Goal: Task Accomplishment & Management: Complete application form

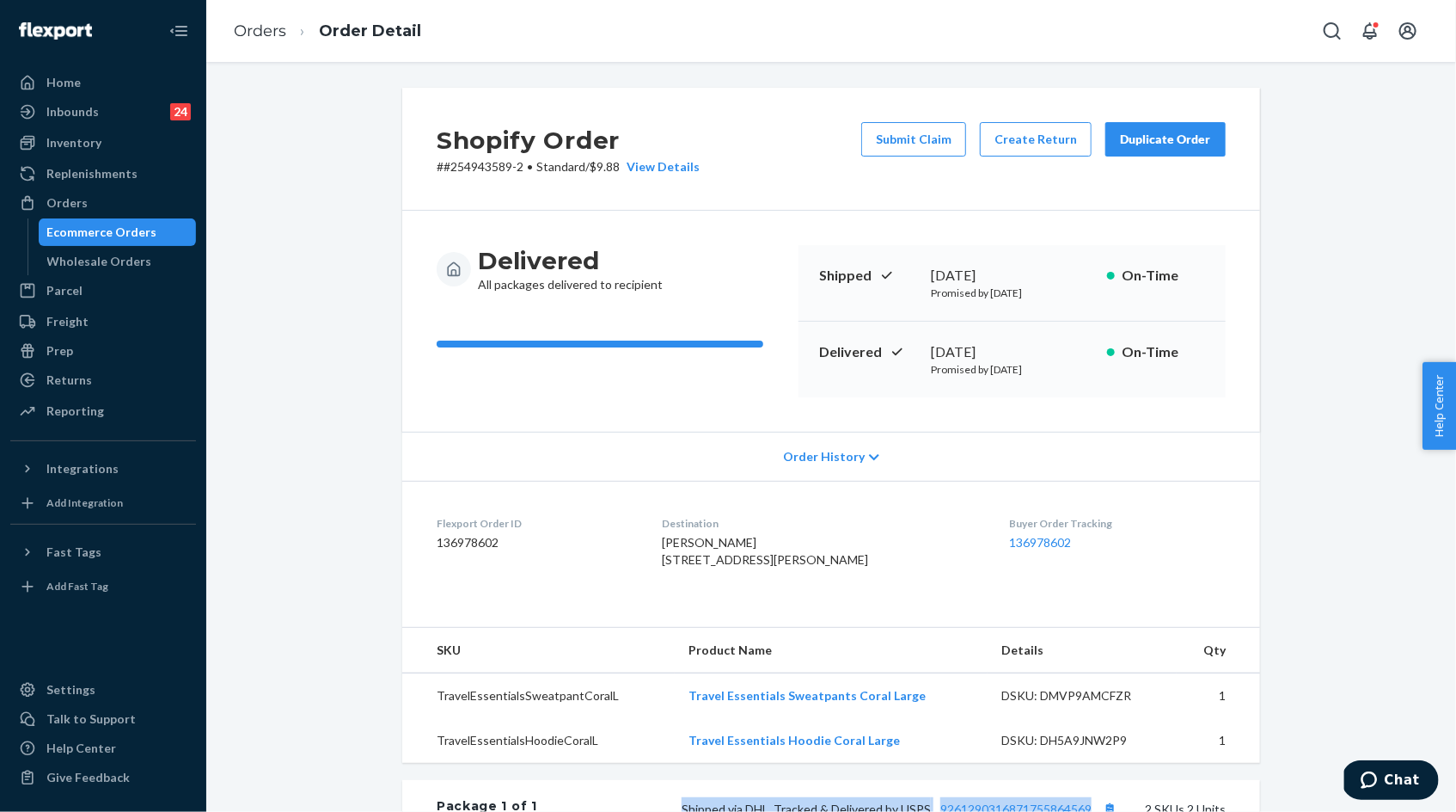
scroll to position [1, 0]
click at [264, 38] on link "Orders" at bounding box center [260, 30] width 53 height 19
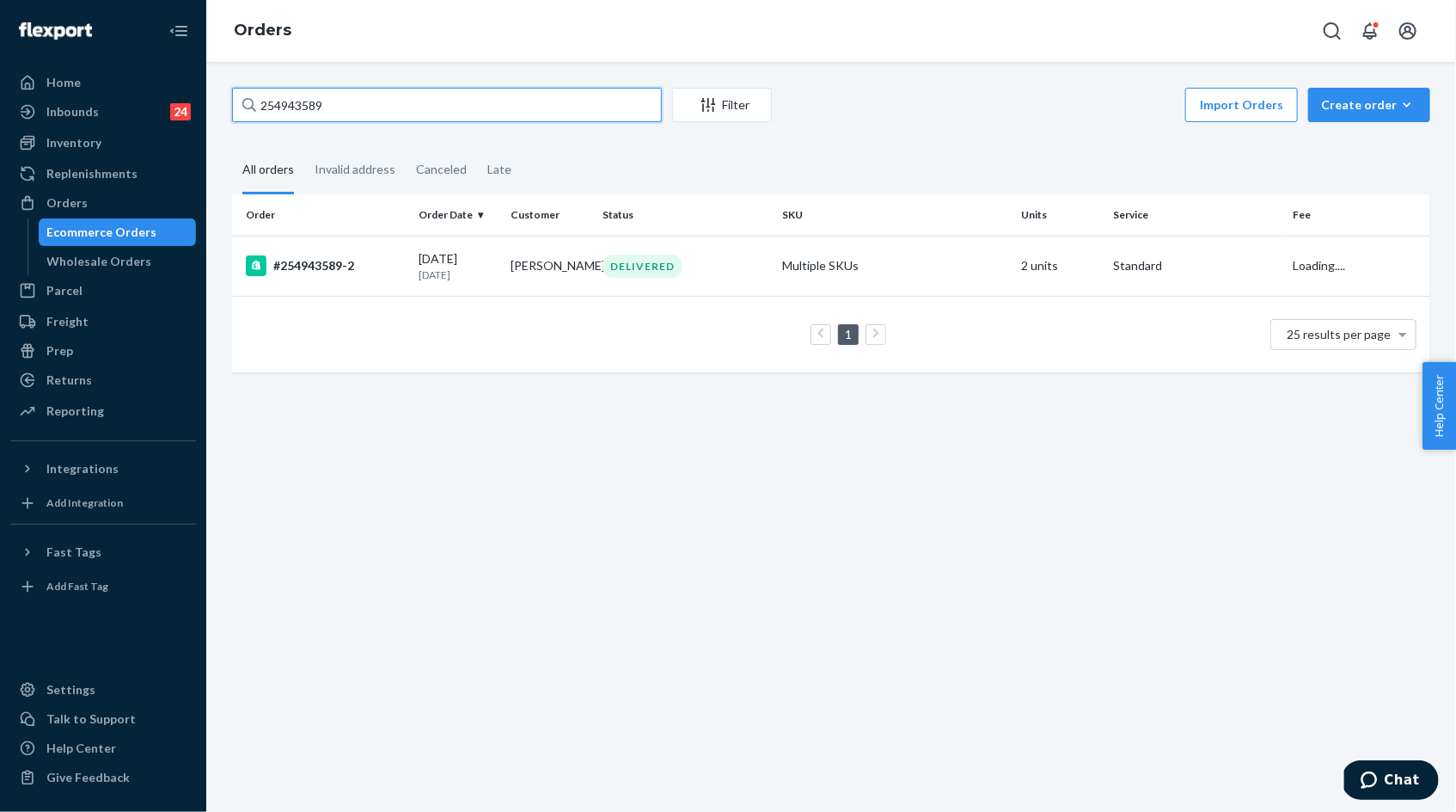
click at [370, 112] on input "254943589" at bounding box center [448, 105] width 430 height 34
paste input "Thanks for reaching out and sharing your concern—we totally understand wanting …"
paste input "5267493"
type input "255267493"
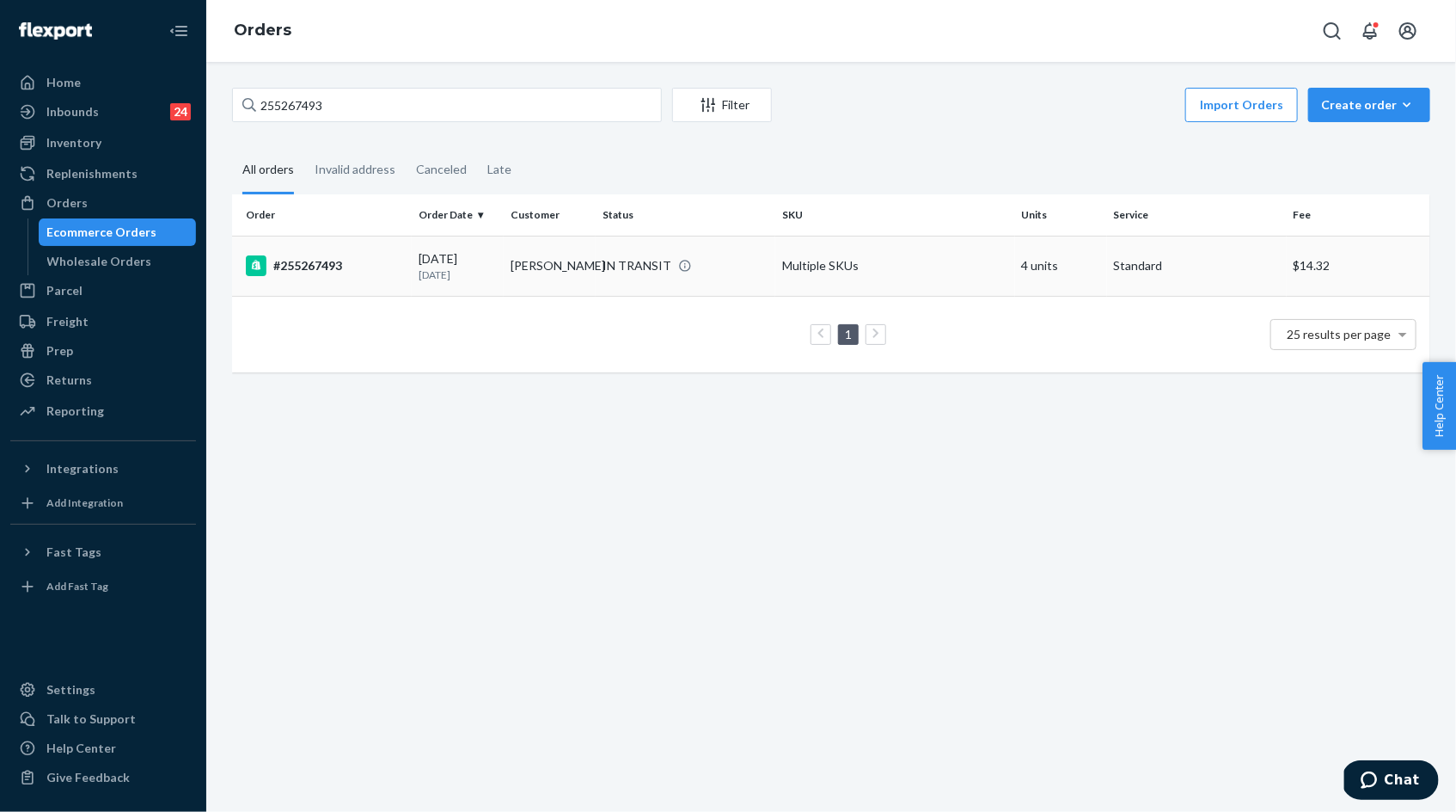
click at [498, 277] on td "[DATE] [DATE]" at bounding box center [457, 266] width 92 height 61
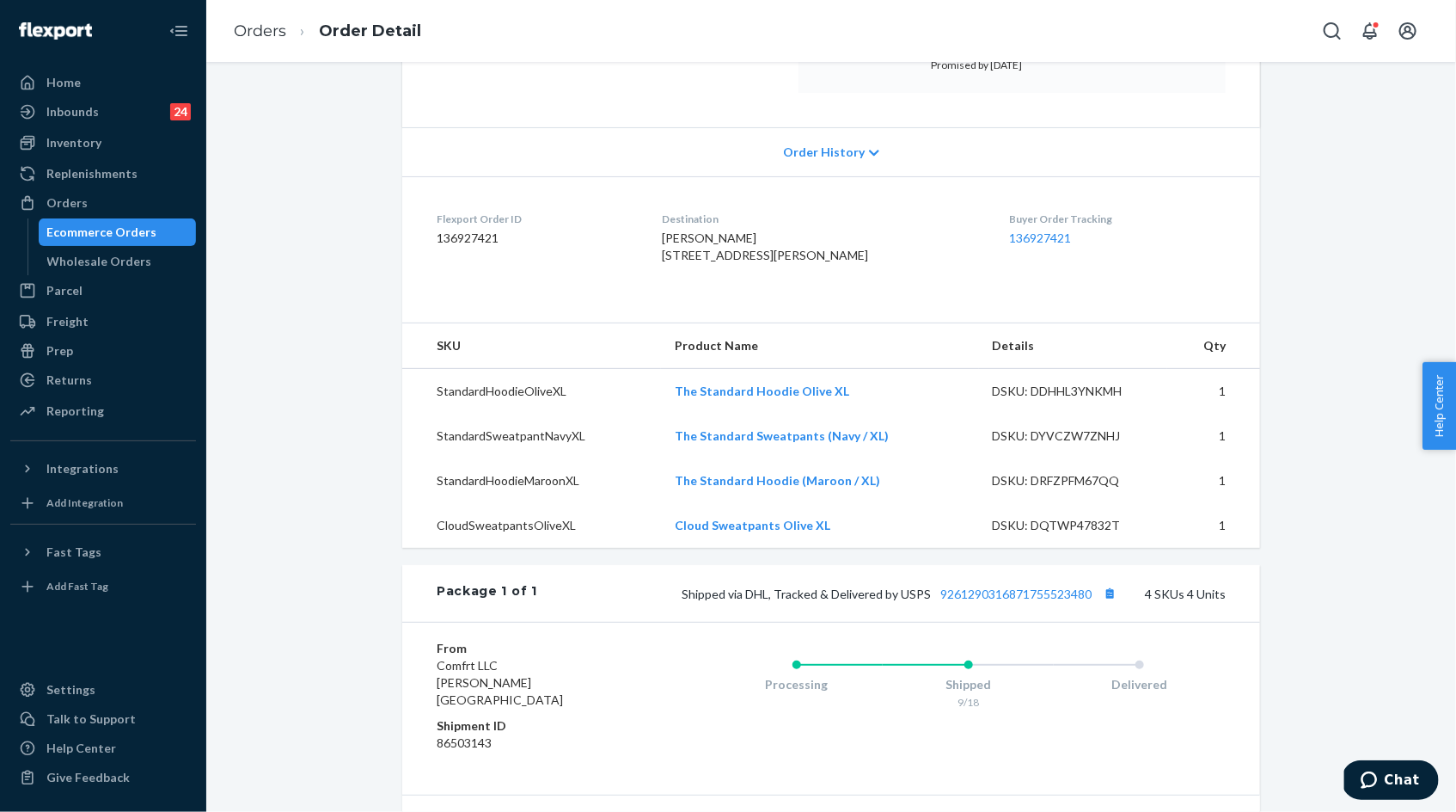
scroll to position [310, 0]
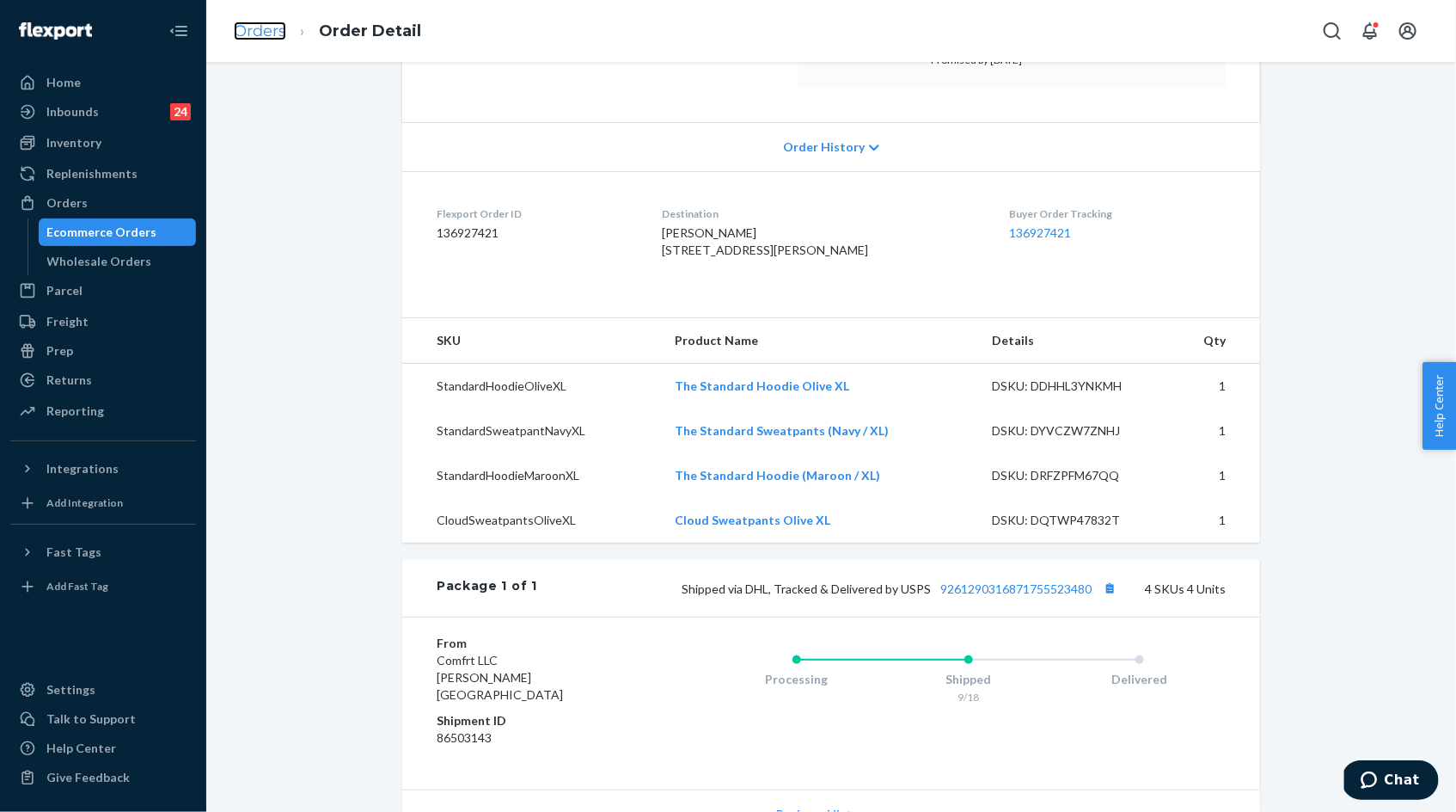
click at [260, 25] on link "Orders" at bounding box center [260, 30] width 53 height 19
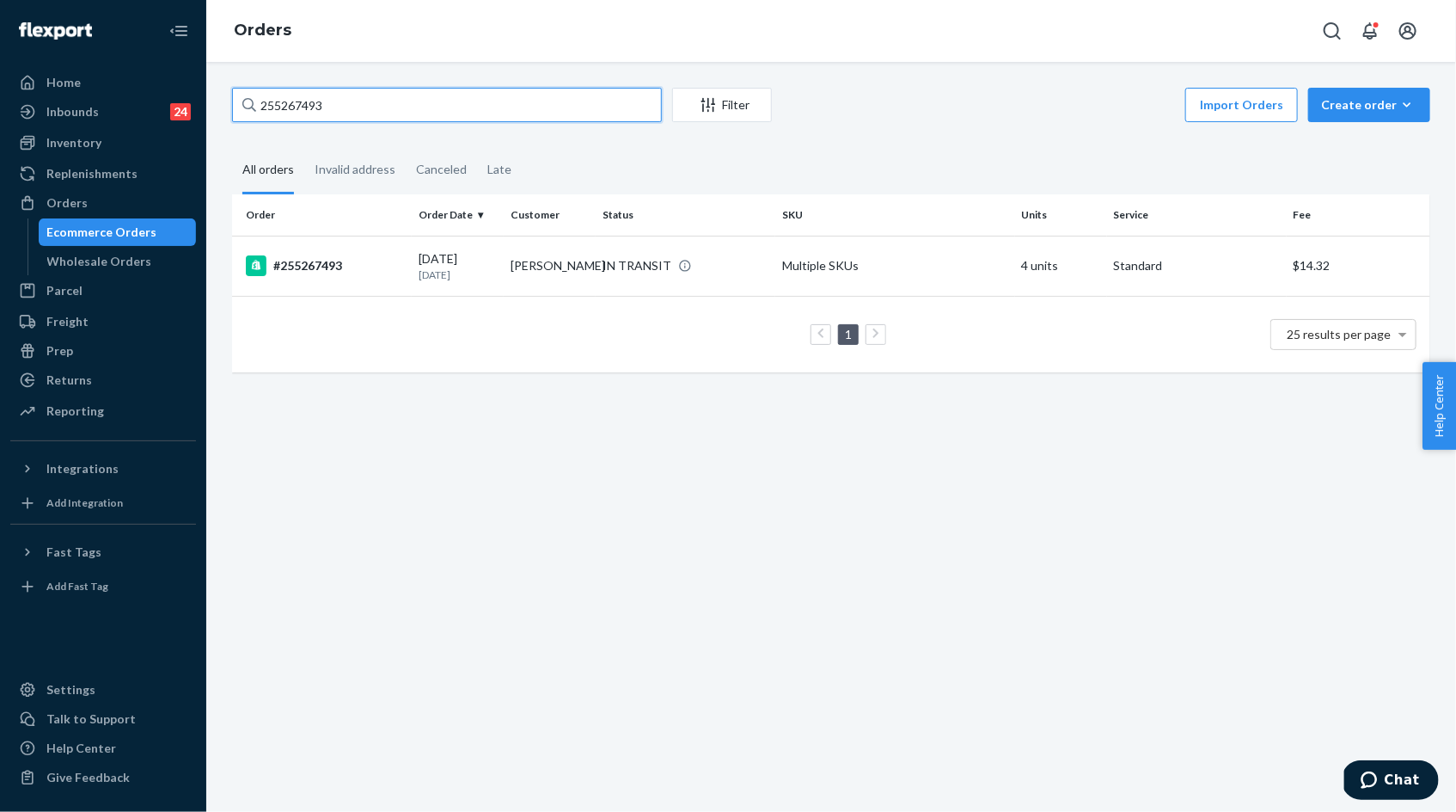
click at [283, 101] on input "255267493" at bounding box center [448, 105] width 430 height 34
paste input "079331"
type input "255079331"
click at [416, 263] on td "09/05/2025 18 days ago" at bounding box center [457, 266] width 92 height 61
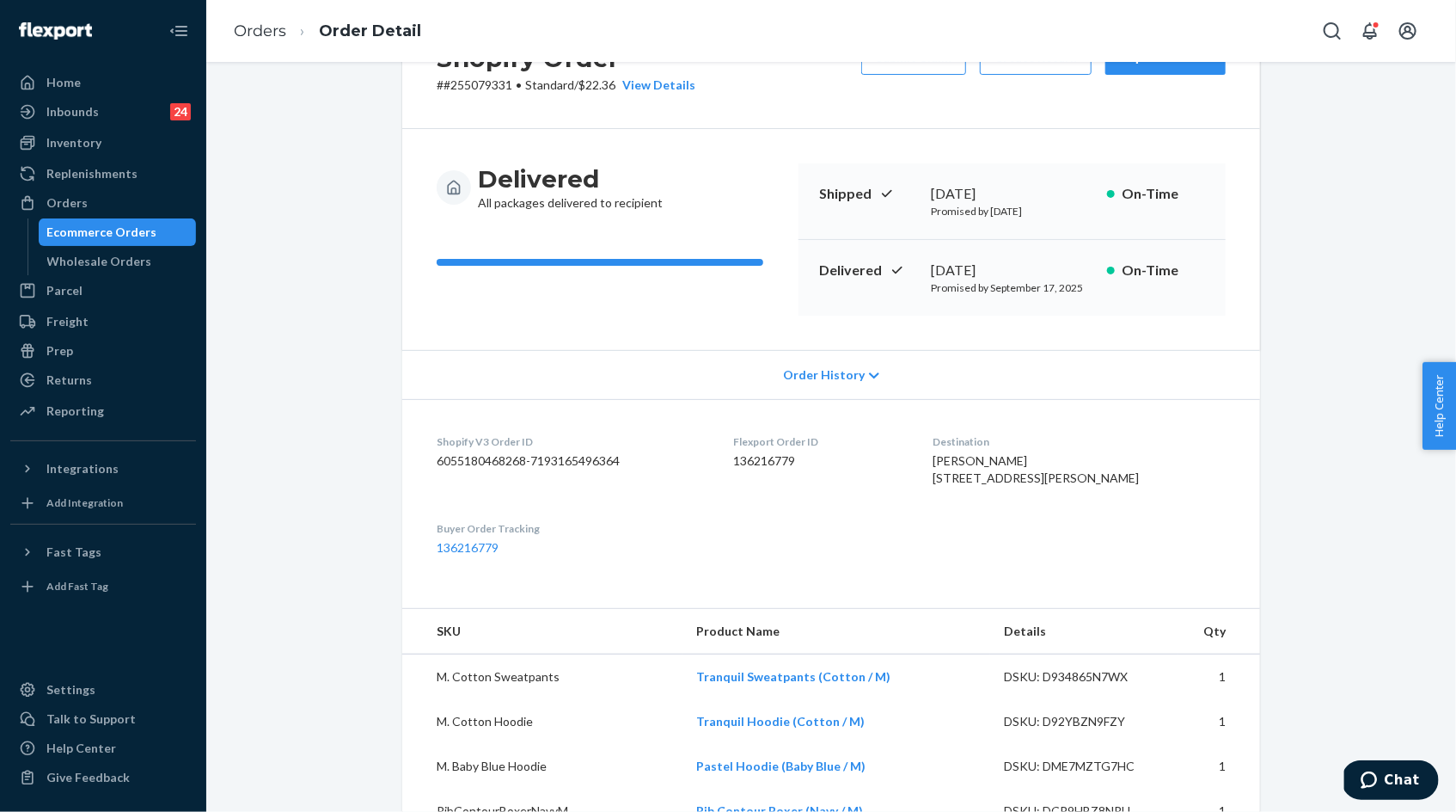
scroll to position [41, 0]
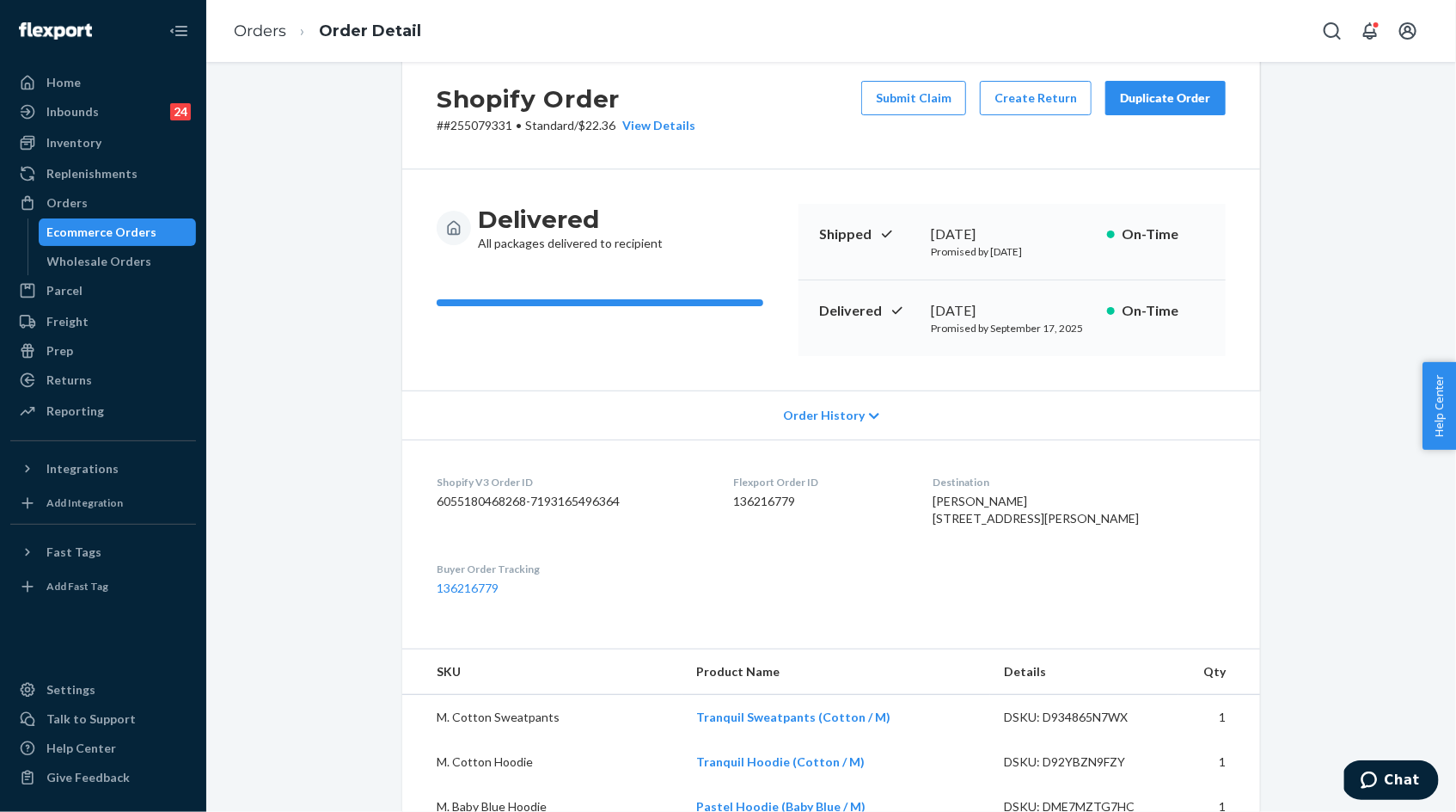
click at [1159, 105] on div "Duplicate Order" at bounding box center [1165, 99] width 91 height 18
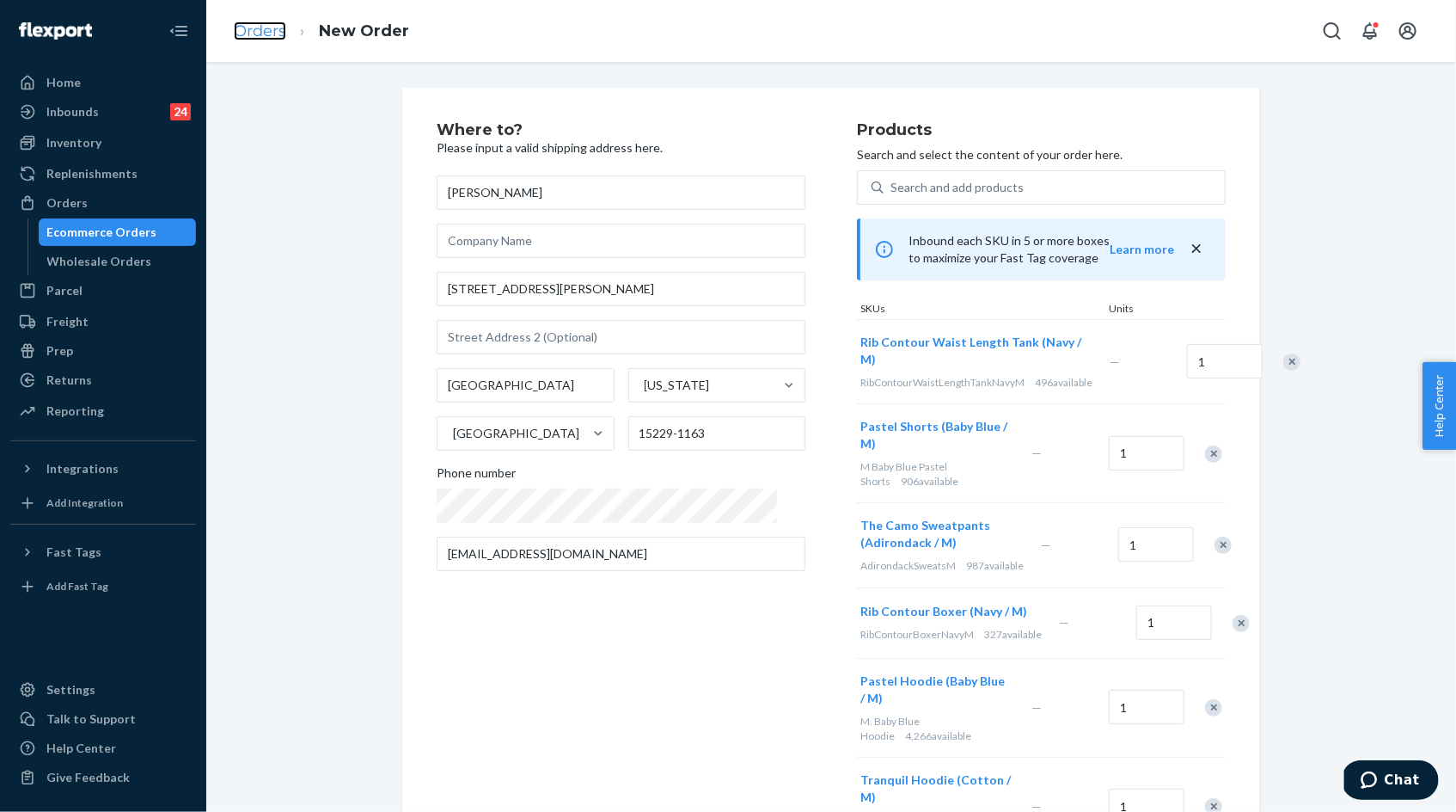
click at [266, 32] on link "Orders" at bounding box center [260, 30] width 53 height 19
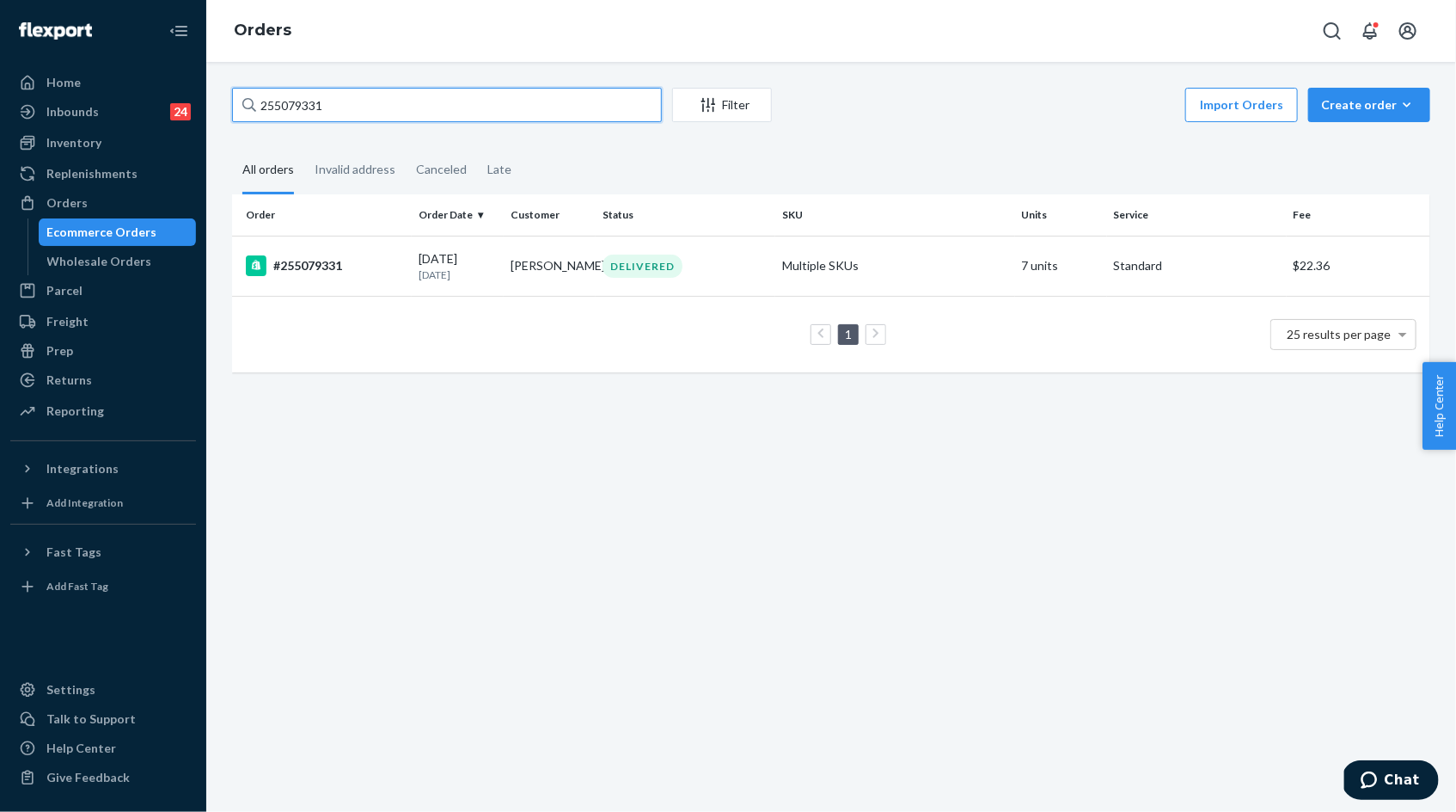
click at [332, 103] on input "255079331" at bounding box center [448, 105] width 430 height 34
paste input "4867743"
type input "254867743"
click at [465, 261] on div "08/24/2025 1 month ago" at bounding box center [457, 266] width 78 height 32
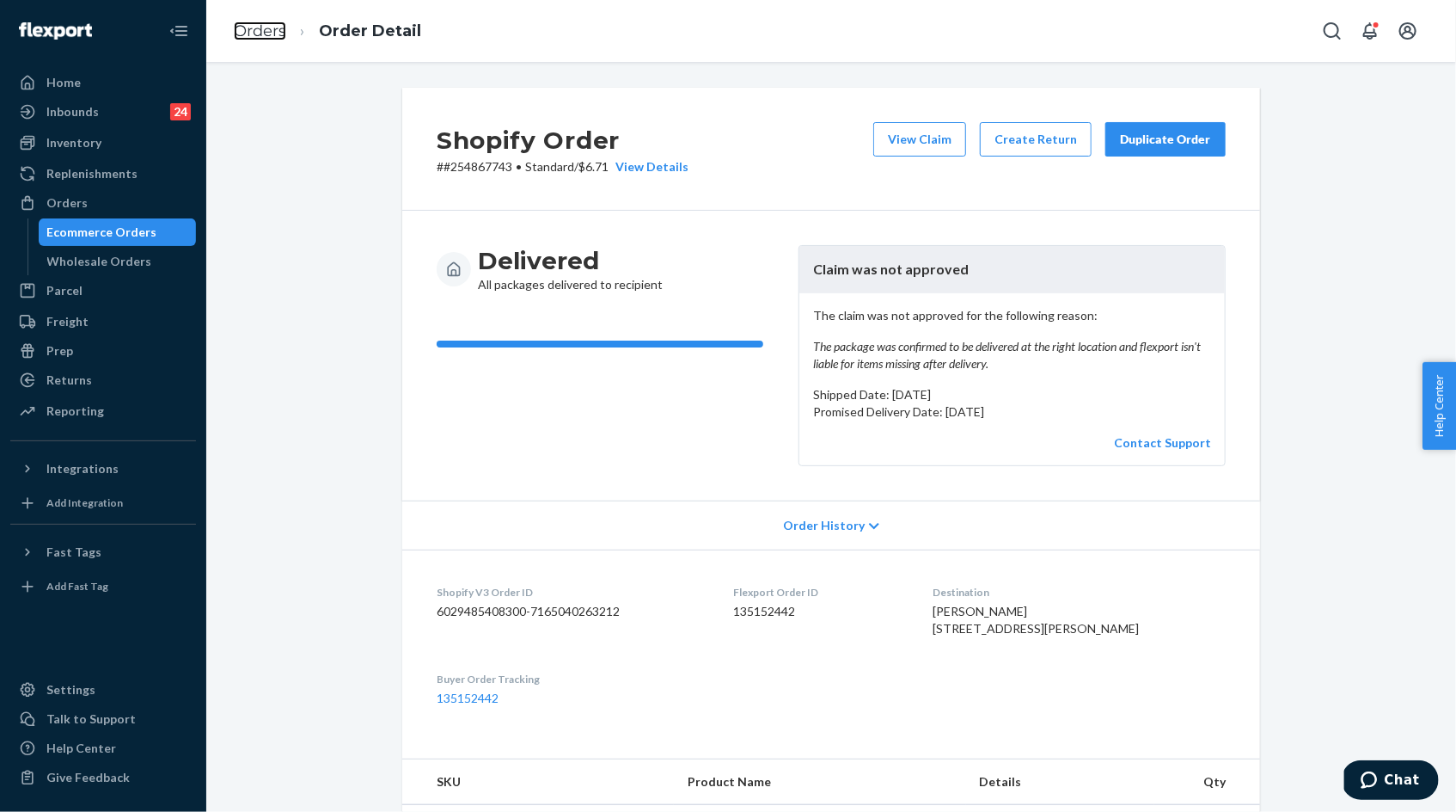
drag, startPoint x: 269, startPoint y: 34, endPoint x: 270, endPoint y: 84, distance: 50.0
click at [269, 34] on link "Orders" at bounding box center [260, 30] width 53 height 19
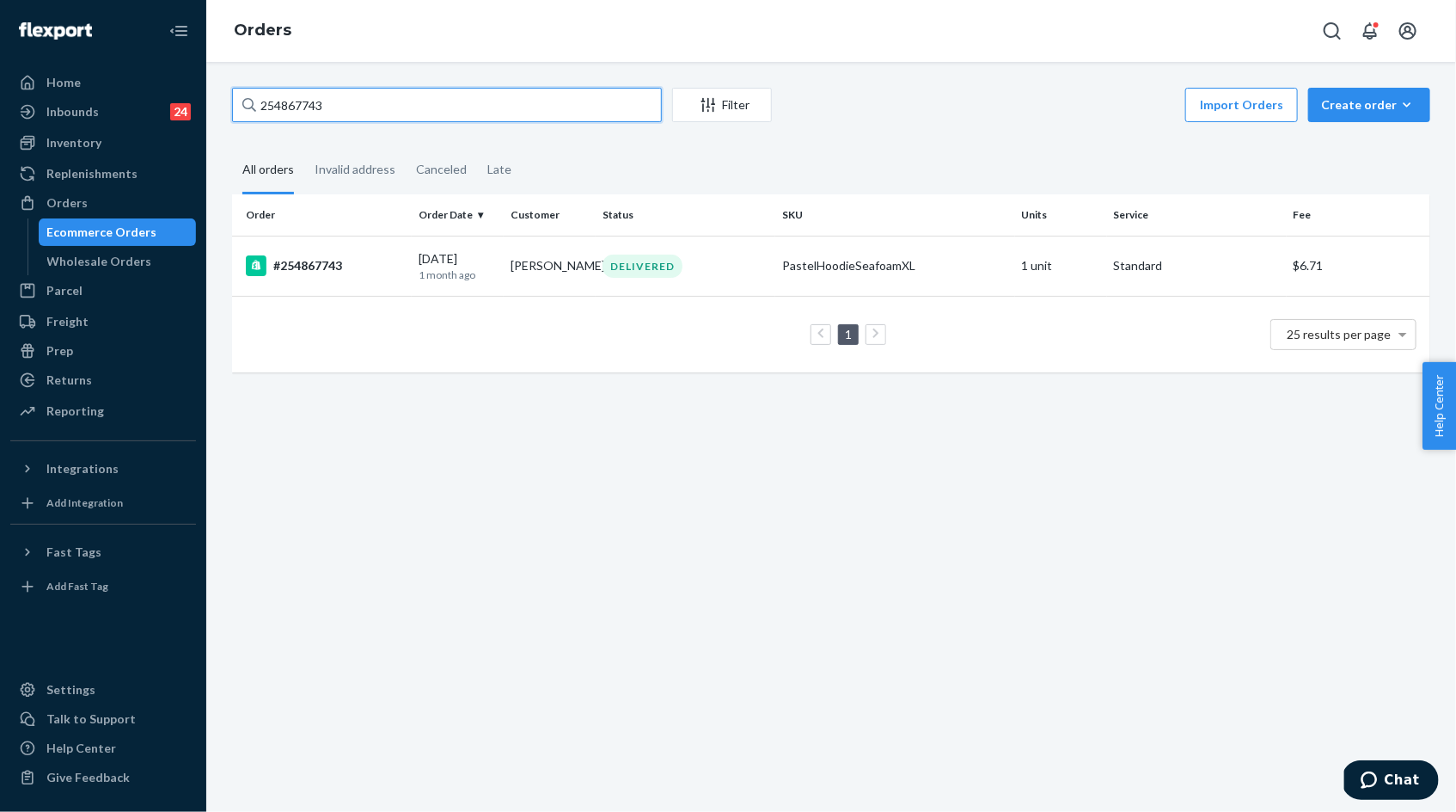
click at [277, 111] on input "254867743" at bounding box center [448, 105] width 430 height 34
paste input "Judy Clark"
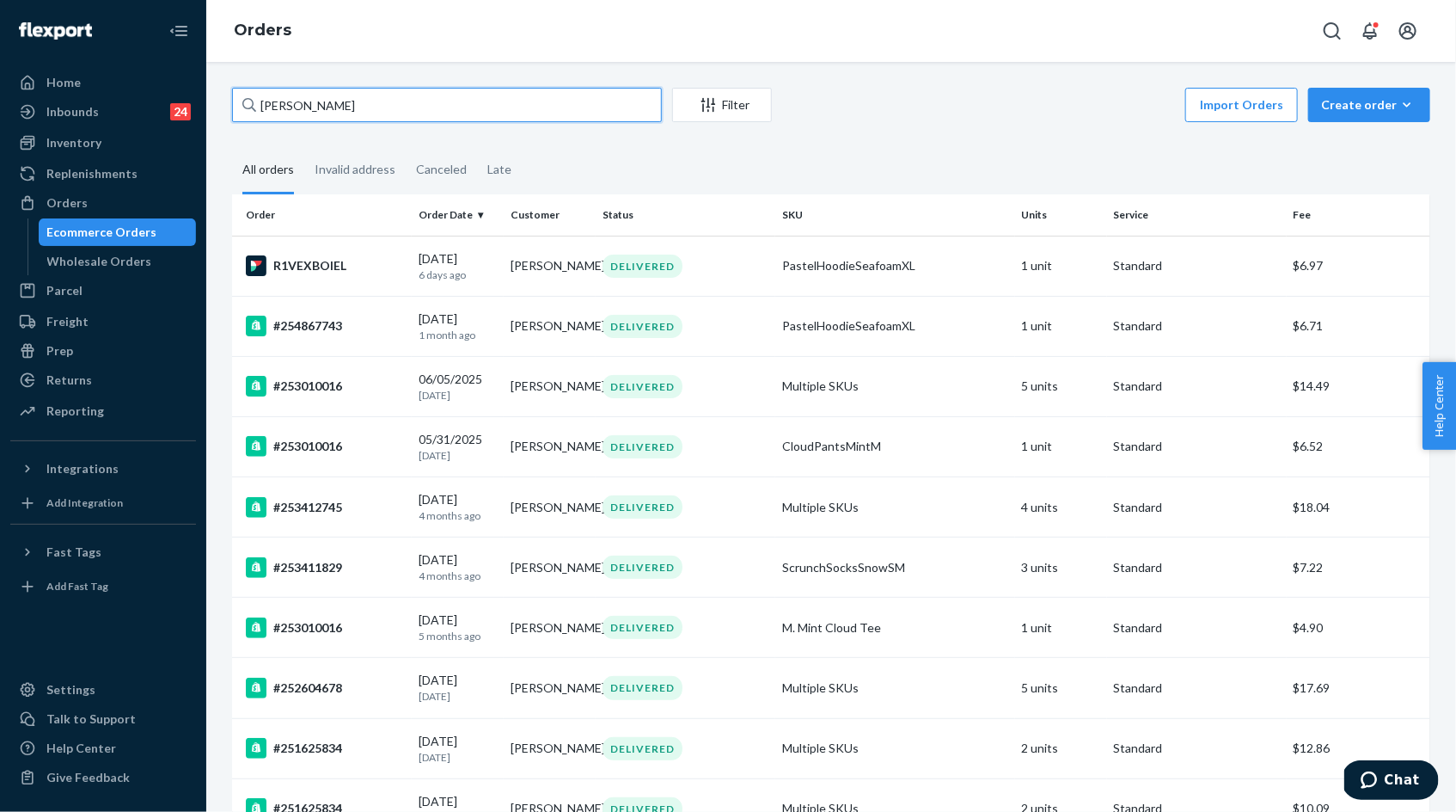
type input "Judy Clark"
click at [471, 271] on p "6 days ago" at bounding box center [457, 275] width 78 height 15
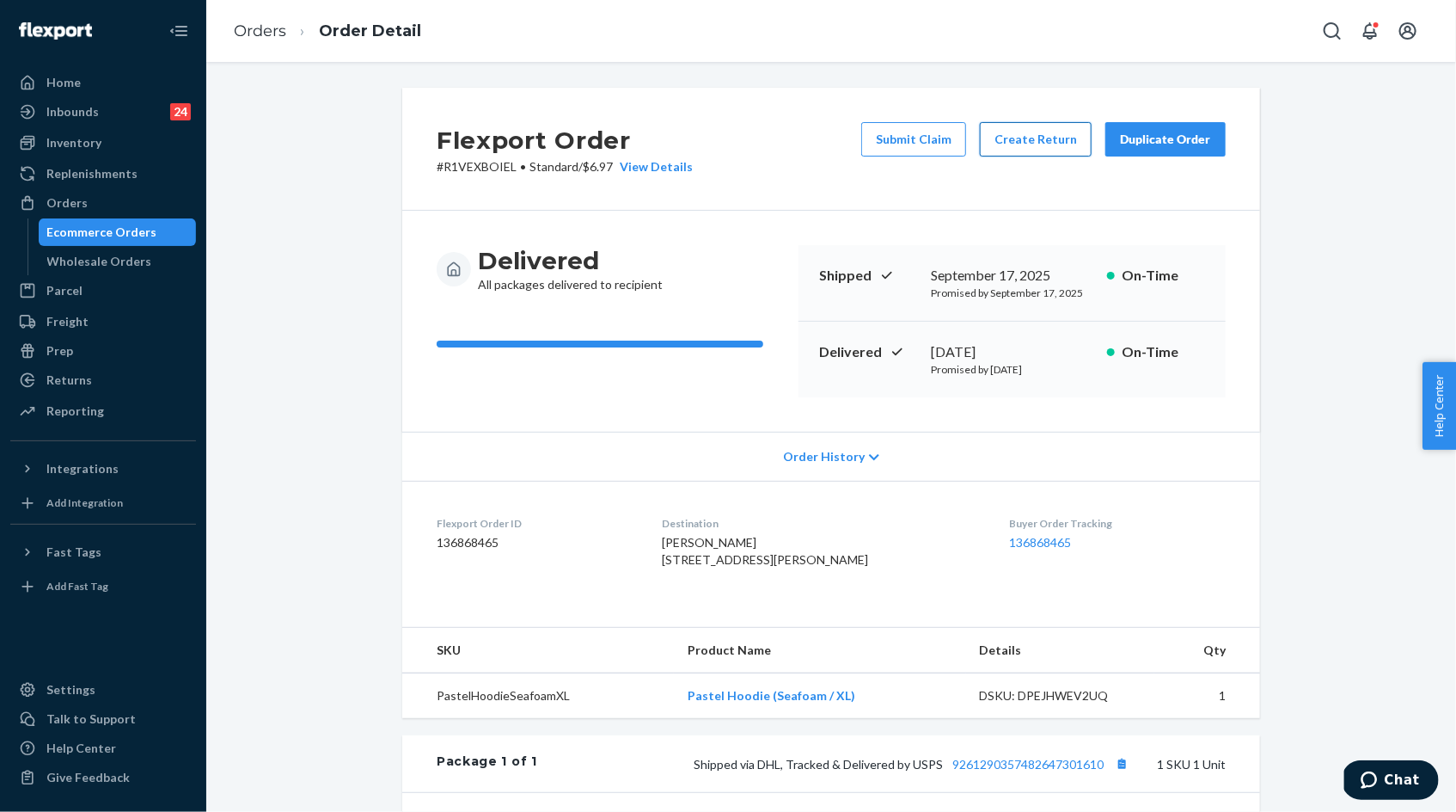
click at [1019, 141] on button "Create Return" at bounding box center [1036, 139] width 111 height 34
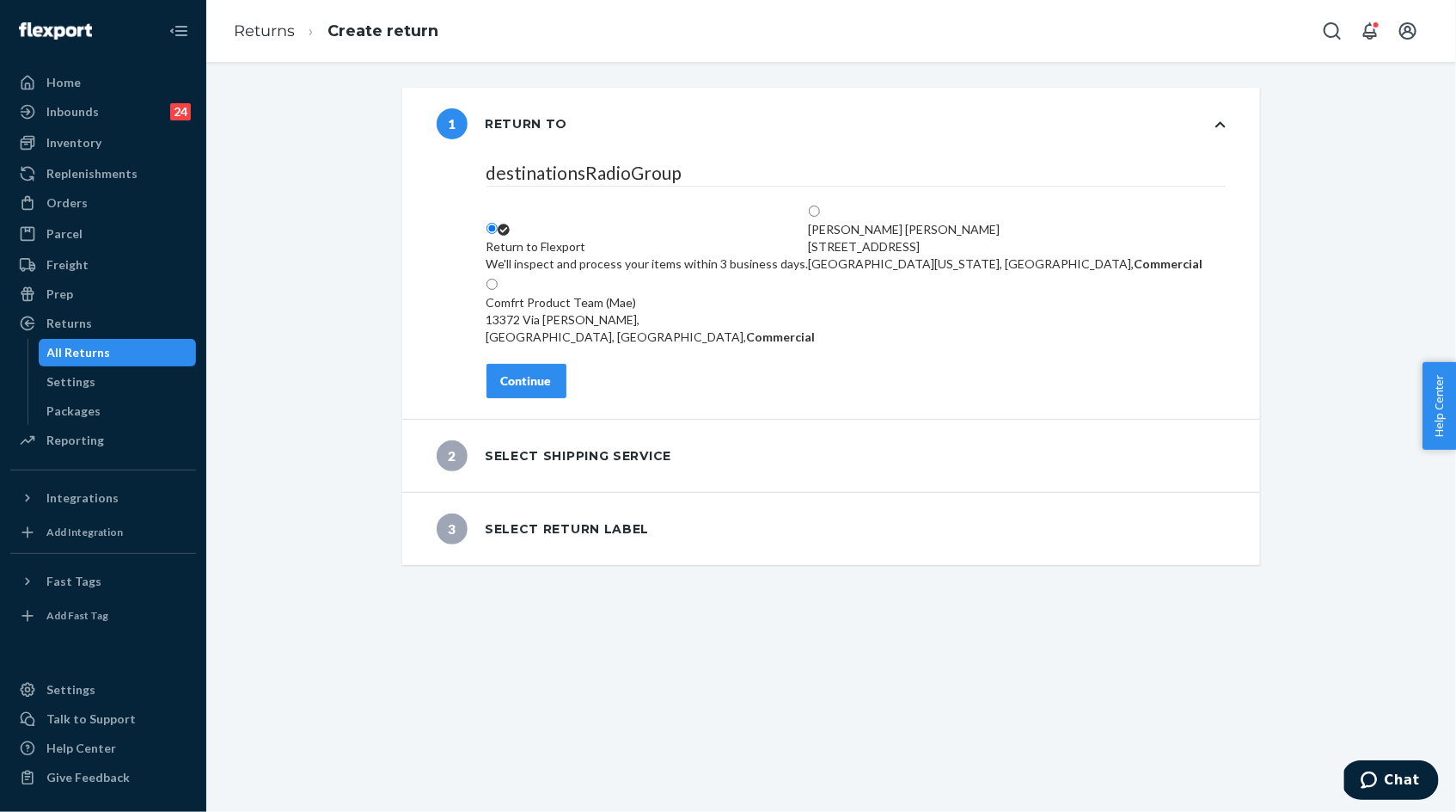
click at [533, 385] on button "Continue" at bounding box center [527, 380] width 80 height 34
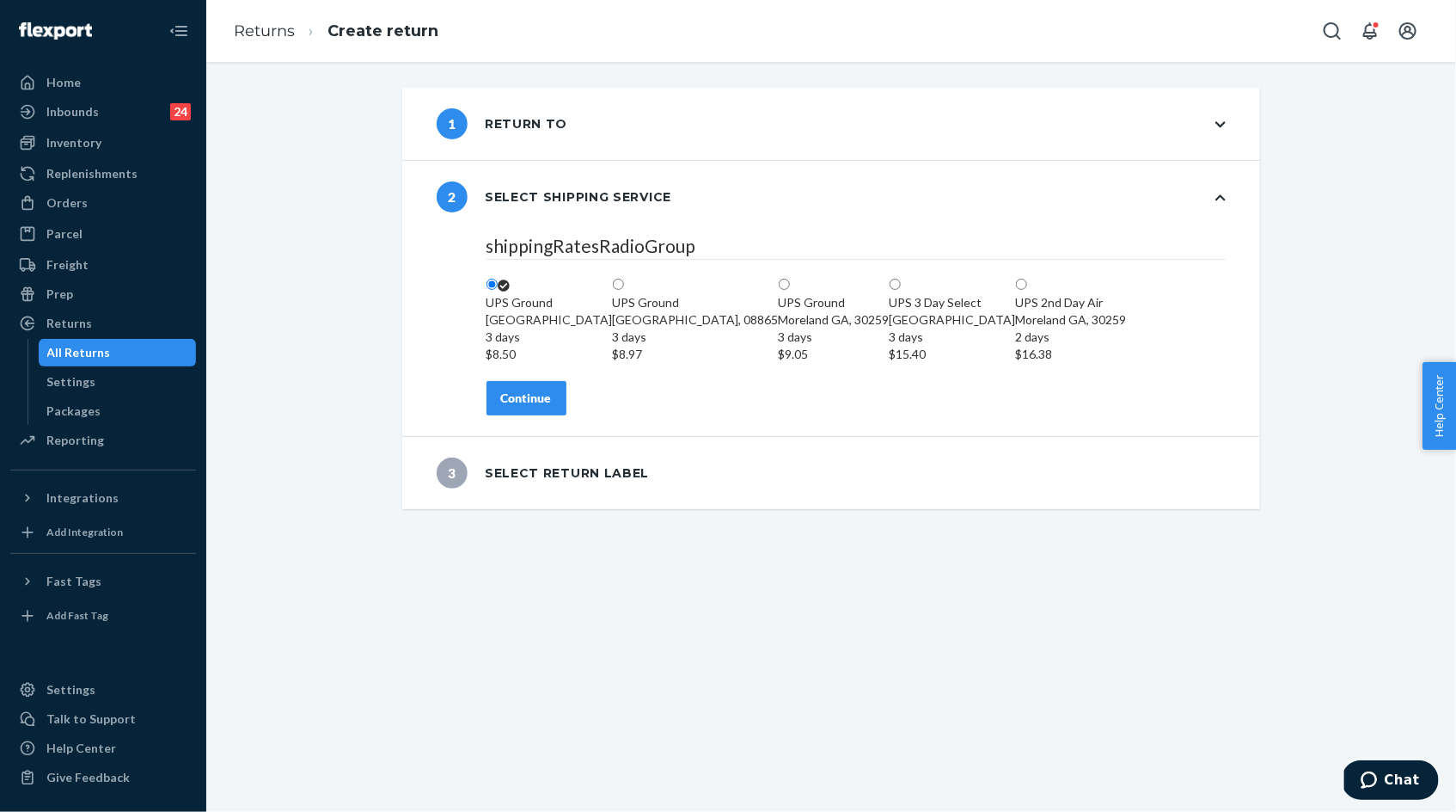
click at [533, 415] on button "Continue" at bounding box center [527, 398] width 80 height 34
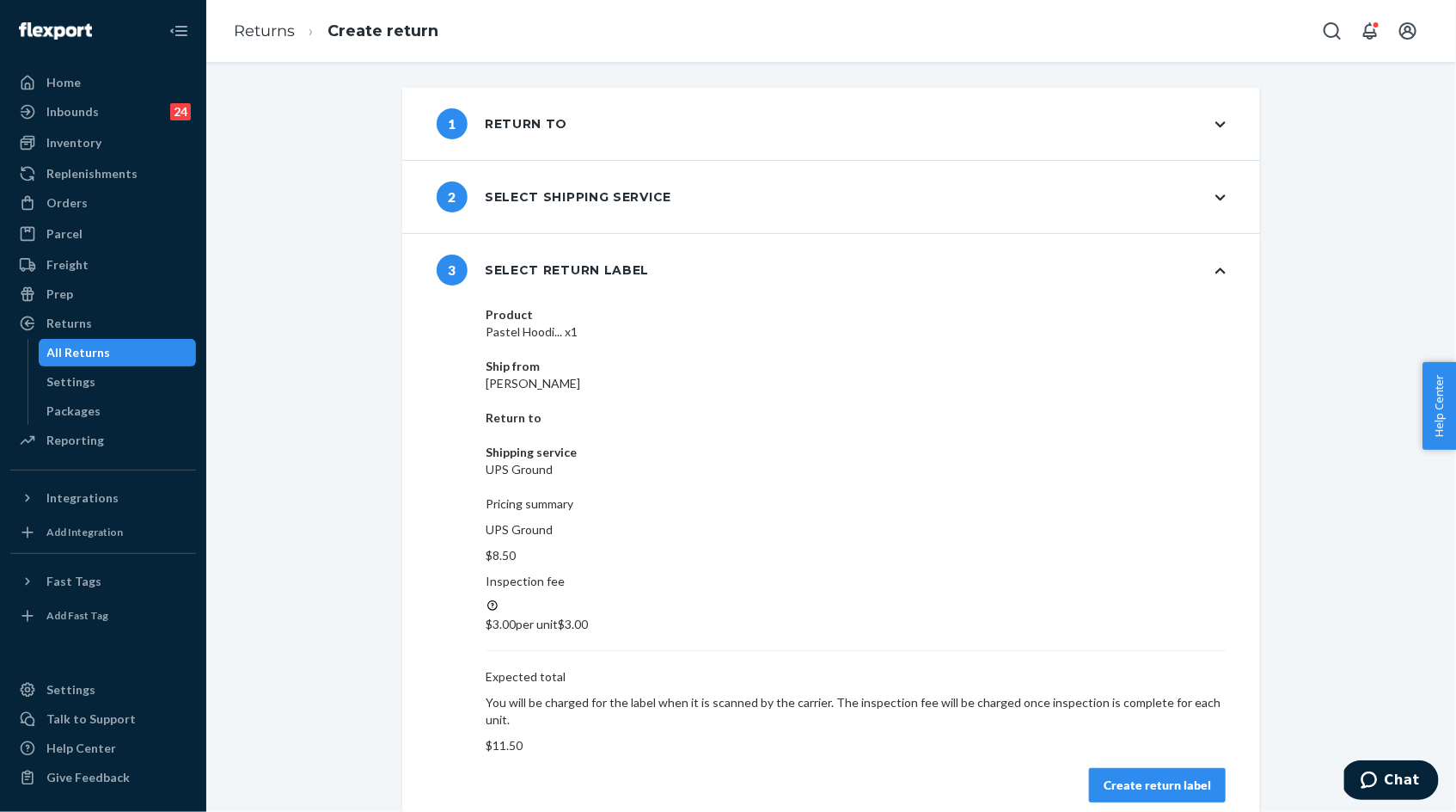
click at [1135, 768] on button "Create return label" at bounding box center [1158, 785] width 137 height 34
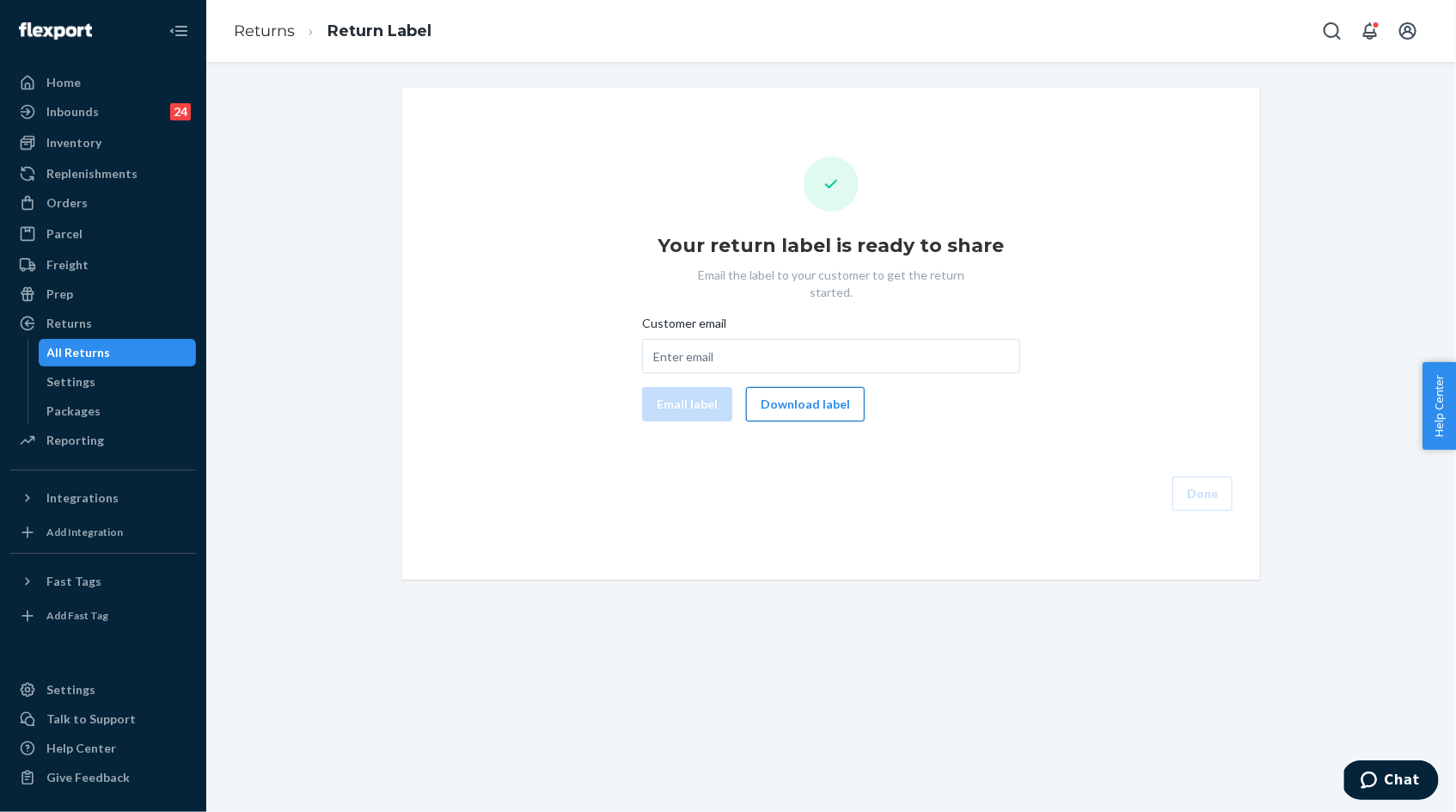
click at [822, 387] on button "Download label" at bounding box center [805, 404] width 118 height 34
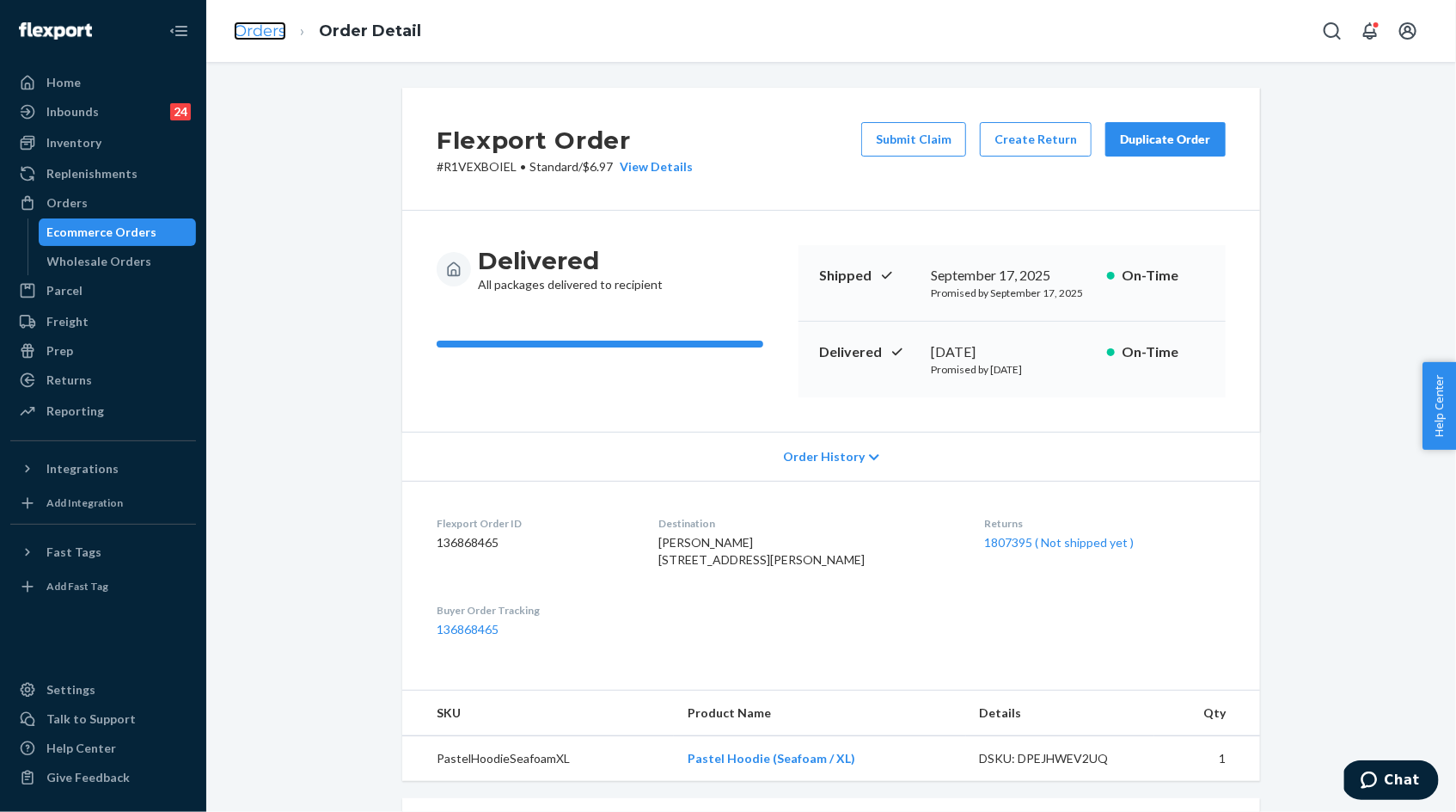
click at [262, 29] on link "Orders" at bounding box center [260, 30] width 53 height 19
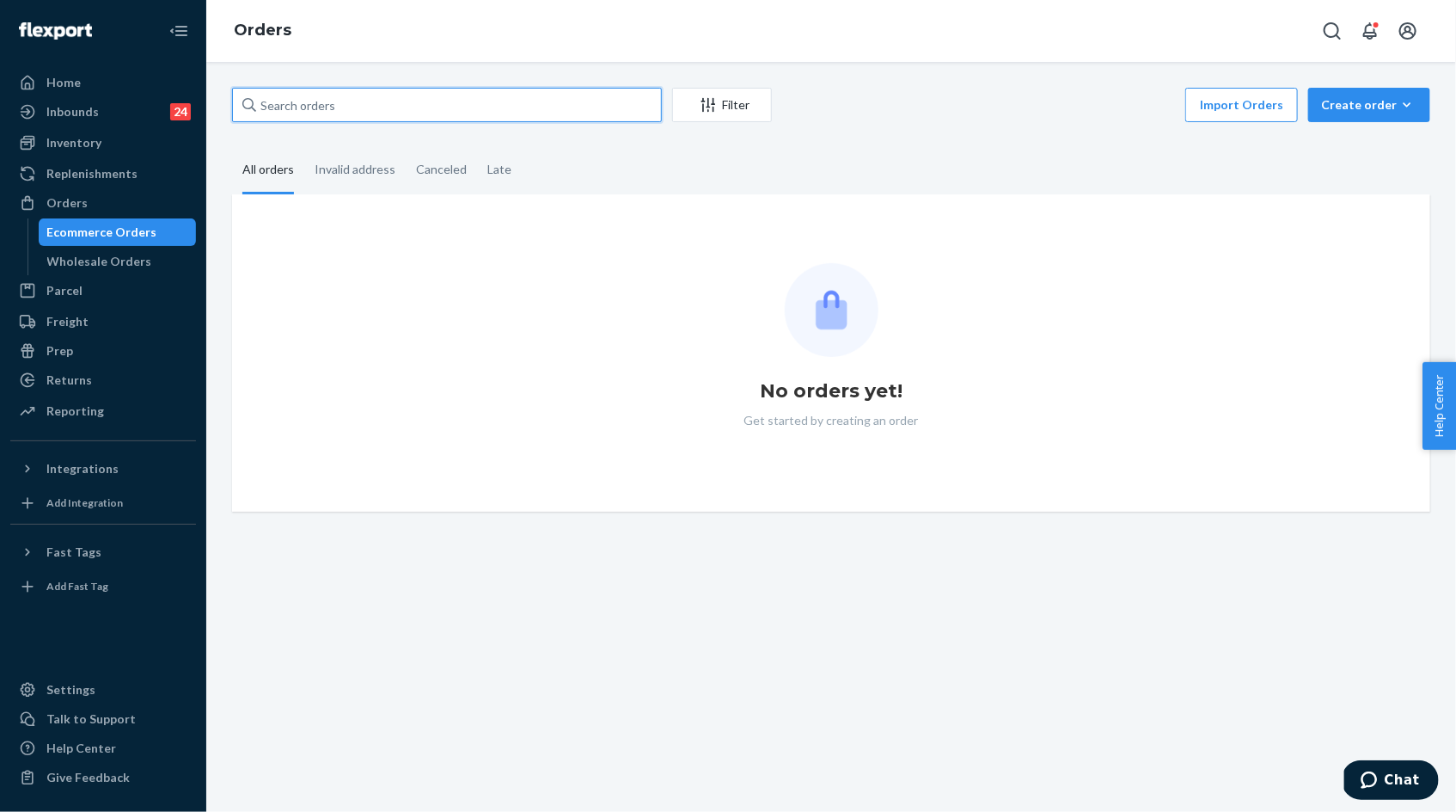
click at [356, 104] on input "text" at bounding box center [448, 105] width 430 height 34
paste input "255248735"
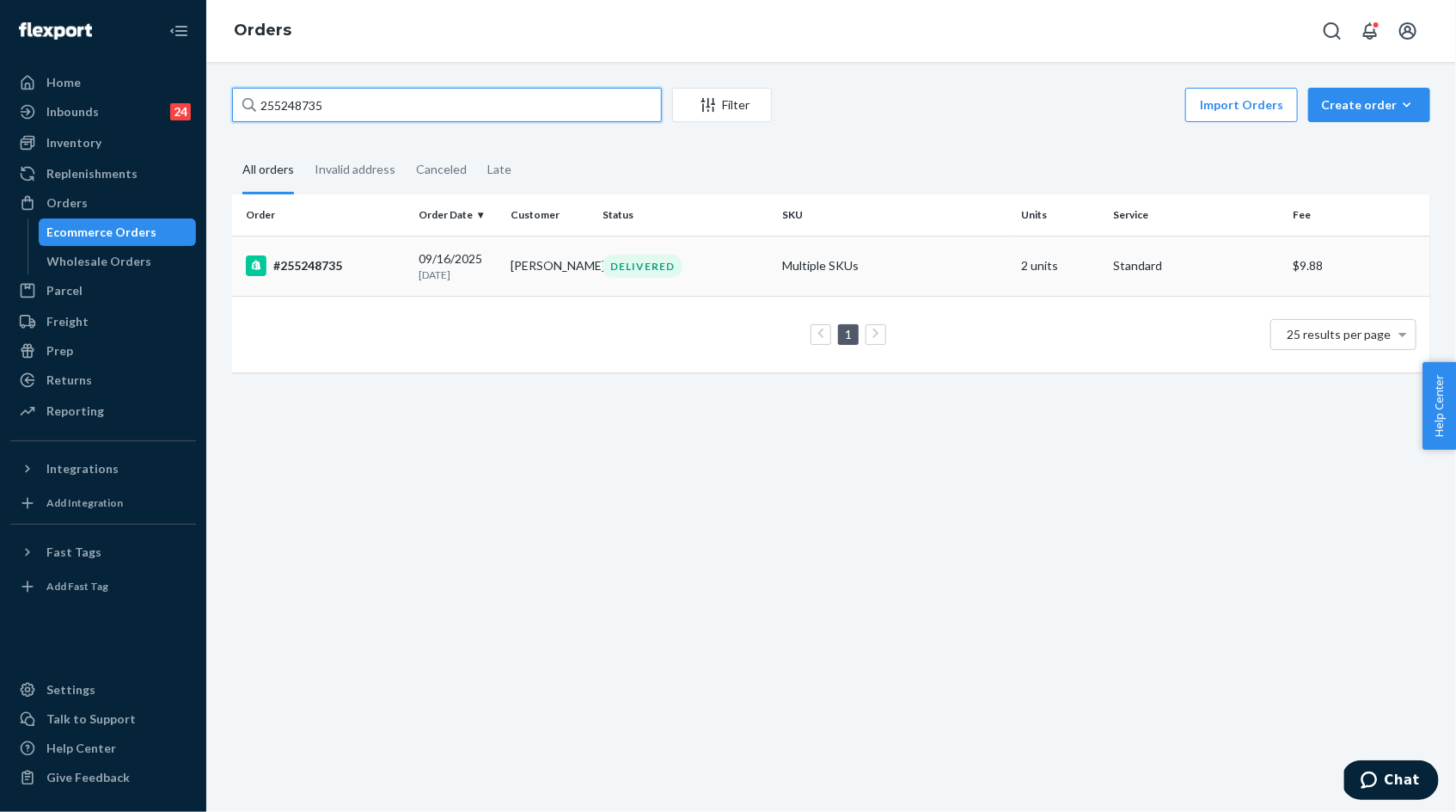
type input "255248735"
click at [441, 276] on p "[DATE]" at bounding box center [457, 275] width 78 height 15
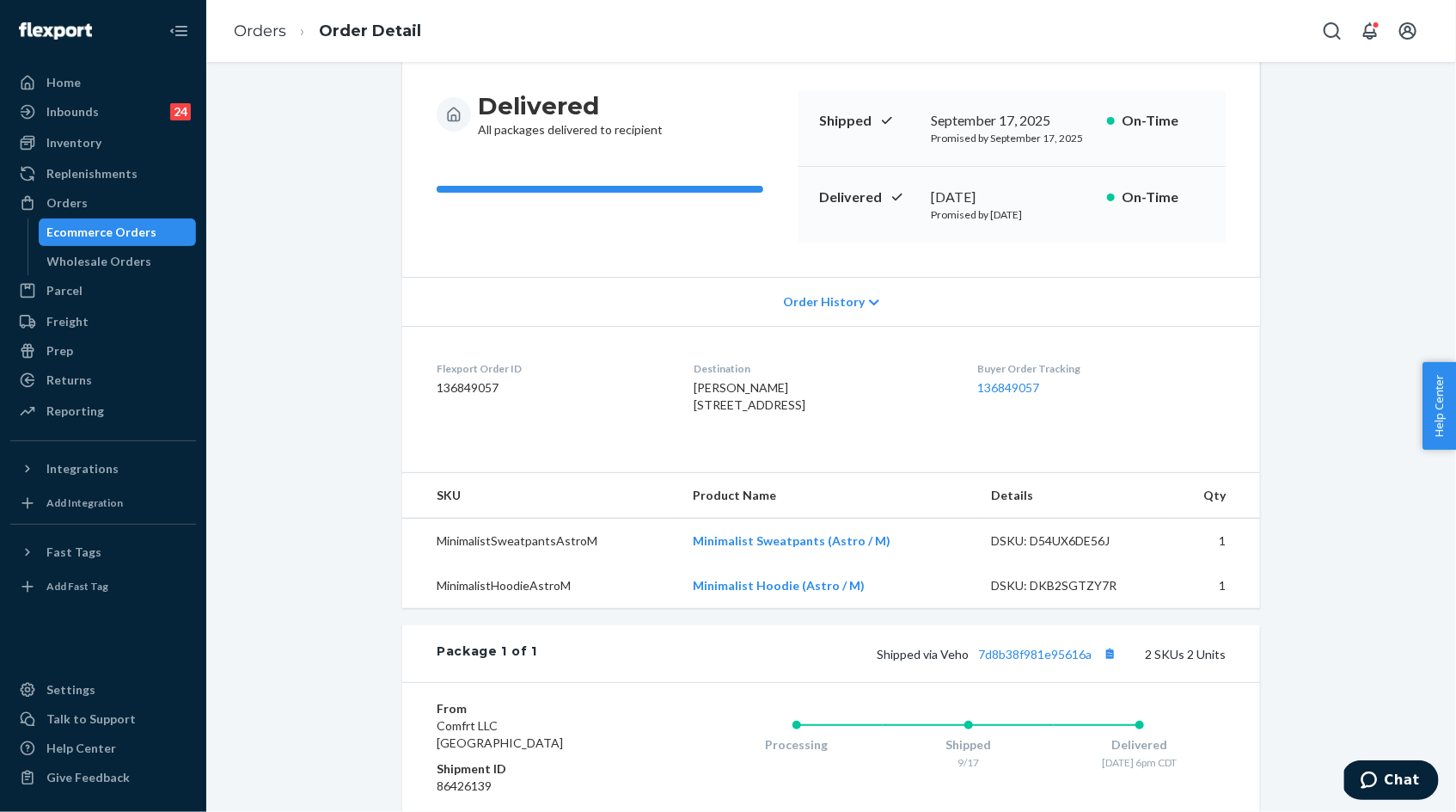
scroll to position [175, 0]
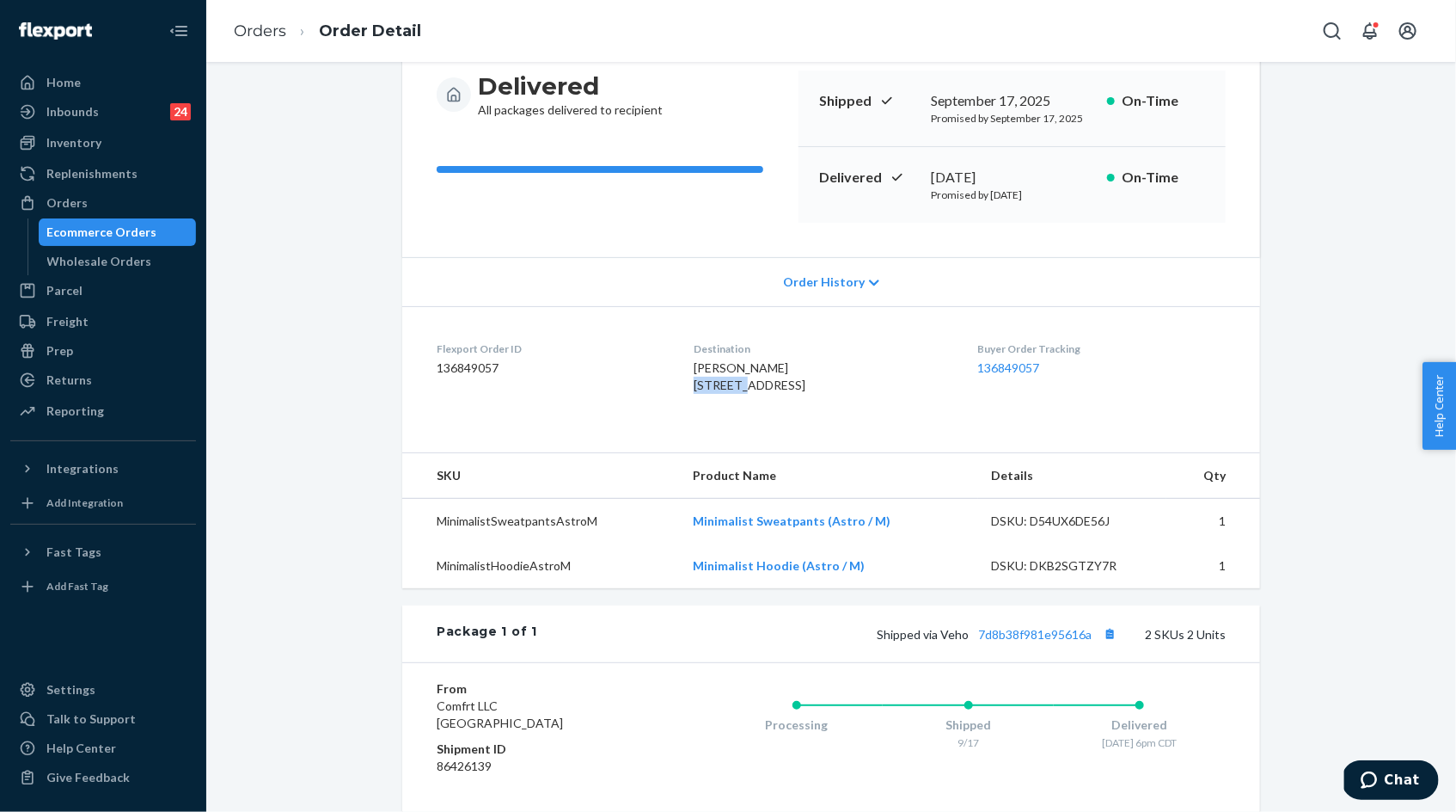
drag, startPoint x: 668, startPoint y: 381, endPoint x: 719, endPoint y: 390, distance: 51.8
click at [719, 390] on dl "Flexport Order ID 136849057 Destination [PERSON_NAME] [STREET_ADDRESS] US Buyer…" at bounding box center [832, 370] width 858 height 129
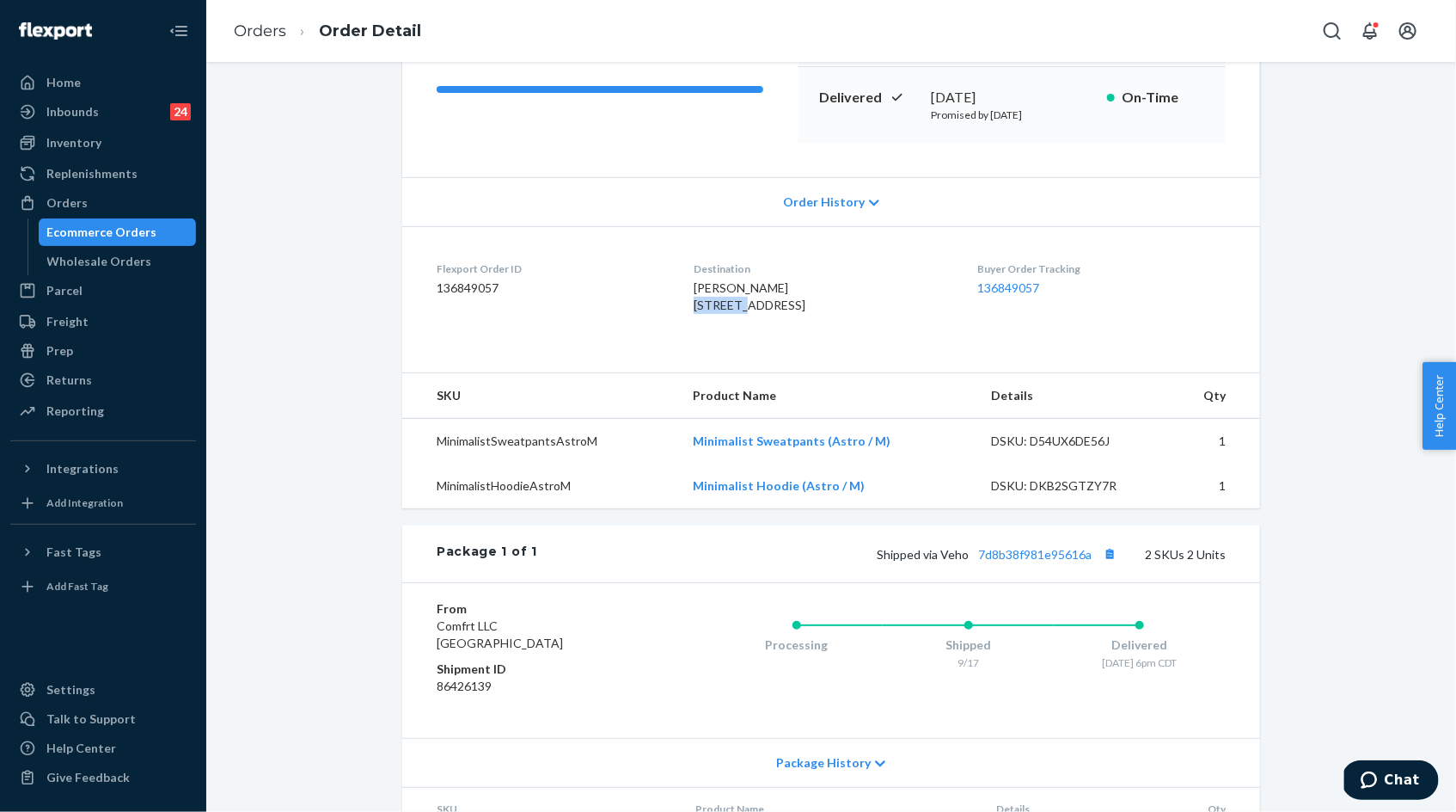
scroll to position [254, 0]
click at [1027, 562] on link "7d8b38f981e95616a" at bounding box center [1035, 554] width 113 height 15
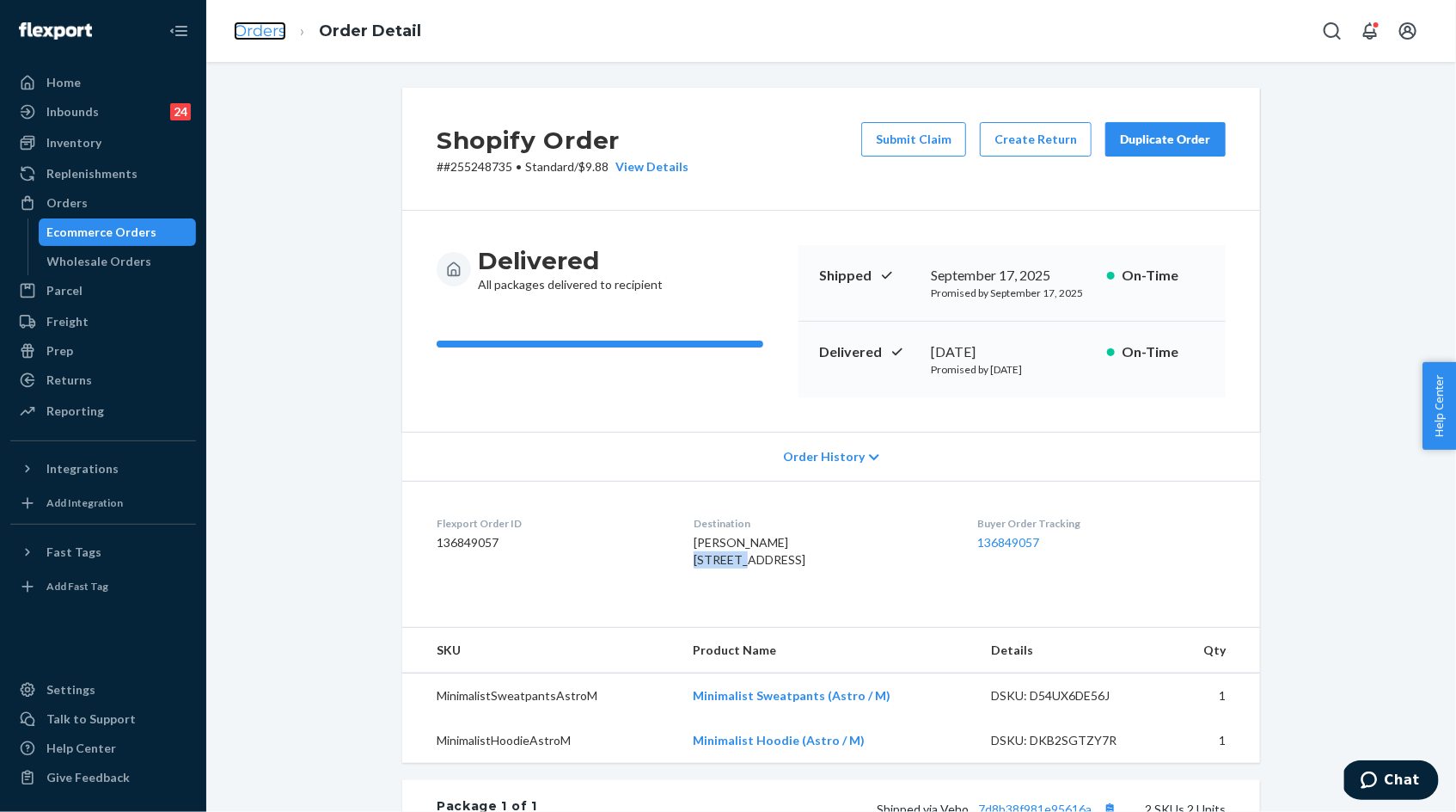
click at [267, 34] on link "Orders" at bounding box center [260, 30] width 53 height 19
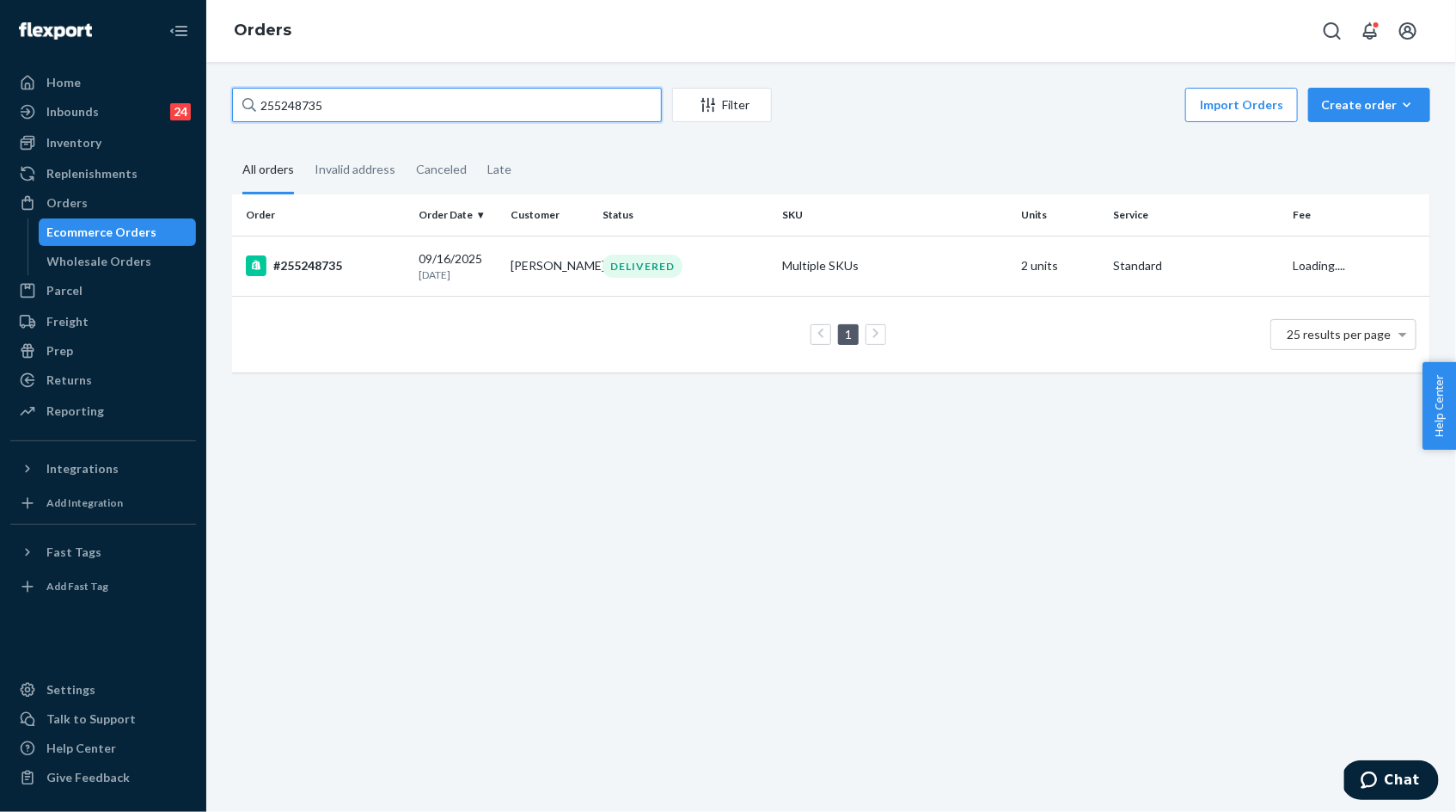
click at [284, 107] on input "255248735" at bounding box center [448, 105] width 430 height 34
paste input "RKVNJ05G1"
click at [311, 101] on input "255248735" at bounding box center [448, 105] width 430 height 34
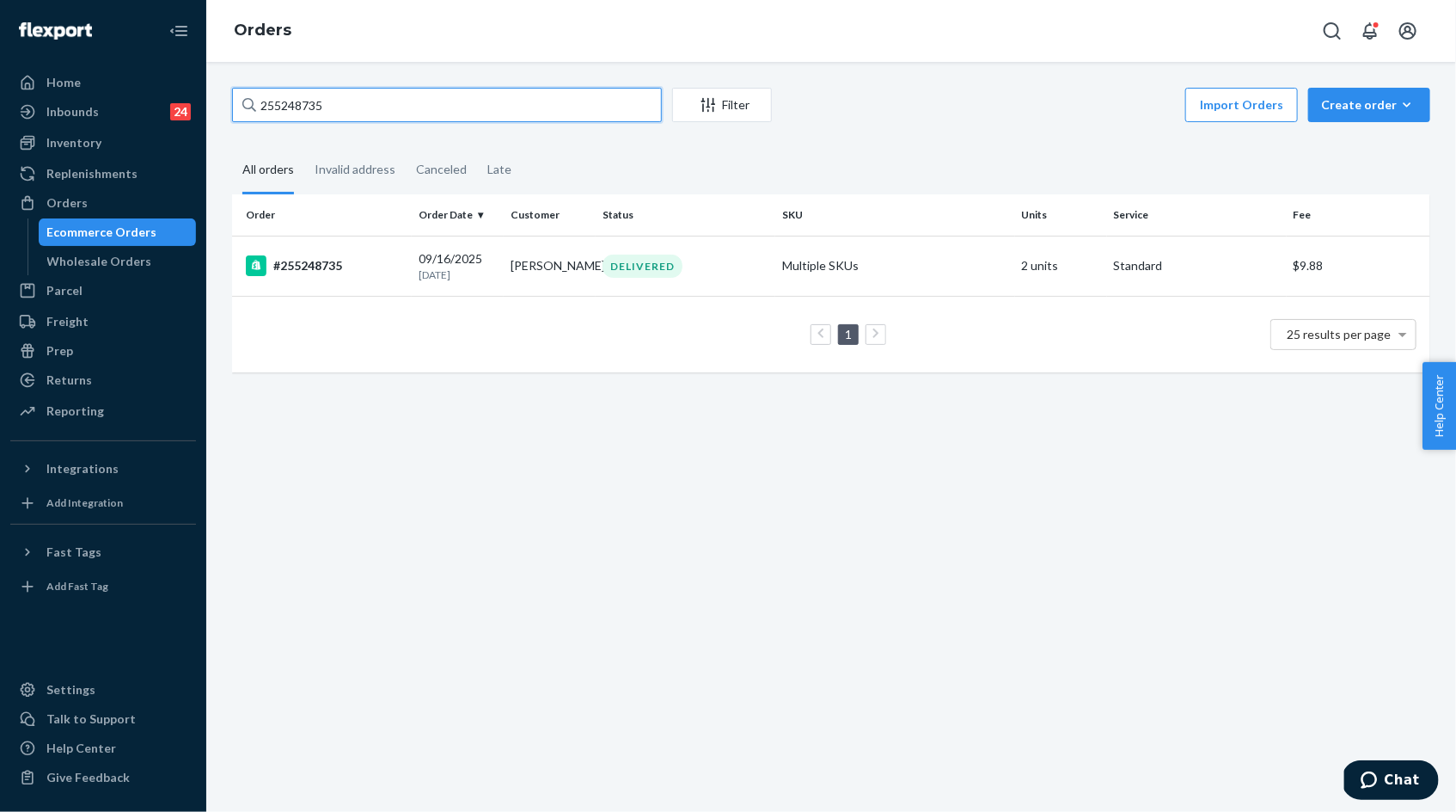
paste input "064298"
type input "255064298"
click at [491, 261] on div "[DATE] [DATE]" at bounding box center [457, 266] width 78 height 32
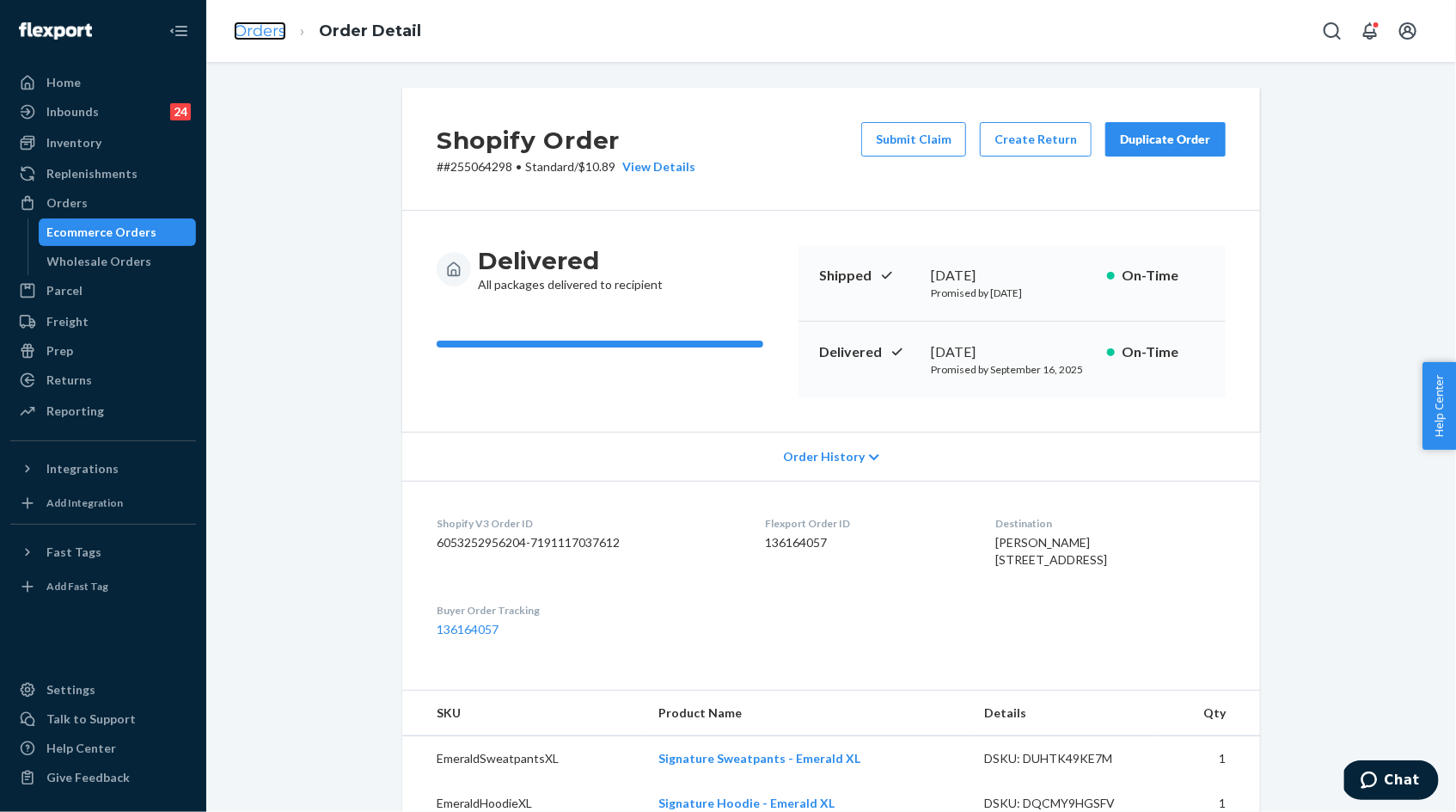
click at [261, 38] on link "Orders" at bounding box center [260, 30] width 53 height 19
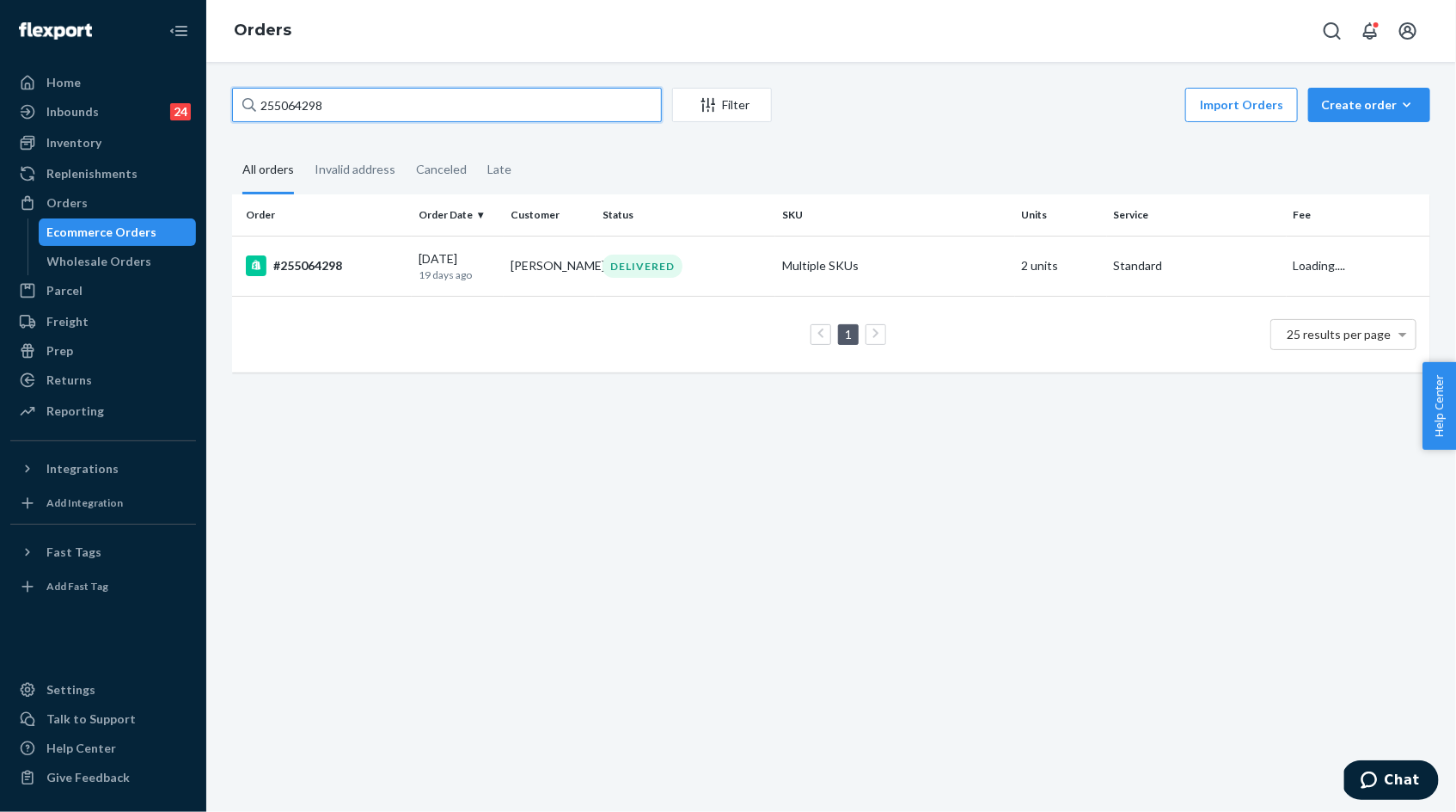
click at [417, 108] on input "255064298" at bounding box center [448, 105] width 430 height 34
paste input "4951349"
type input "254951349"
click at [500, 255] on td "[DATE] [DATE]" at bounding box center [457, 266] width 92 height 61
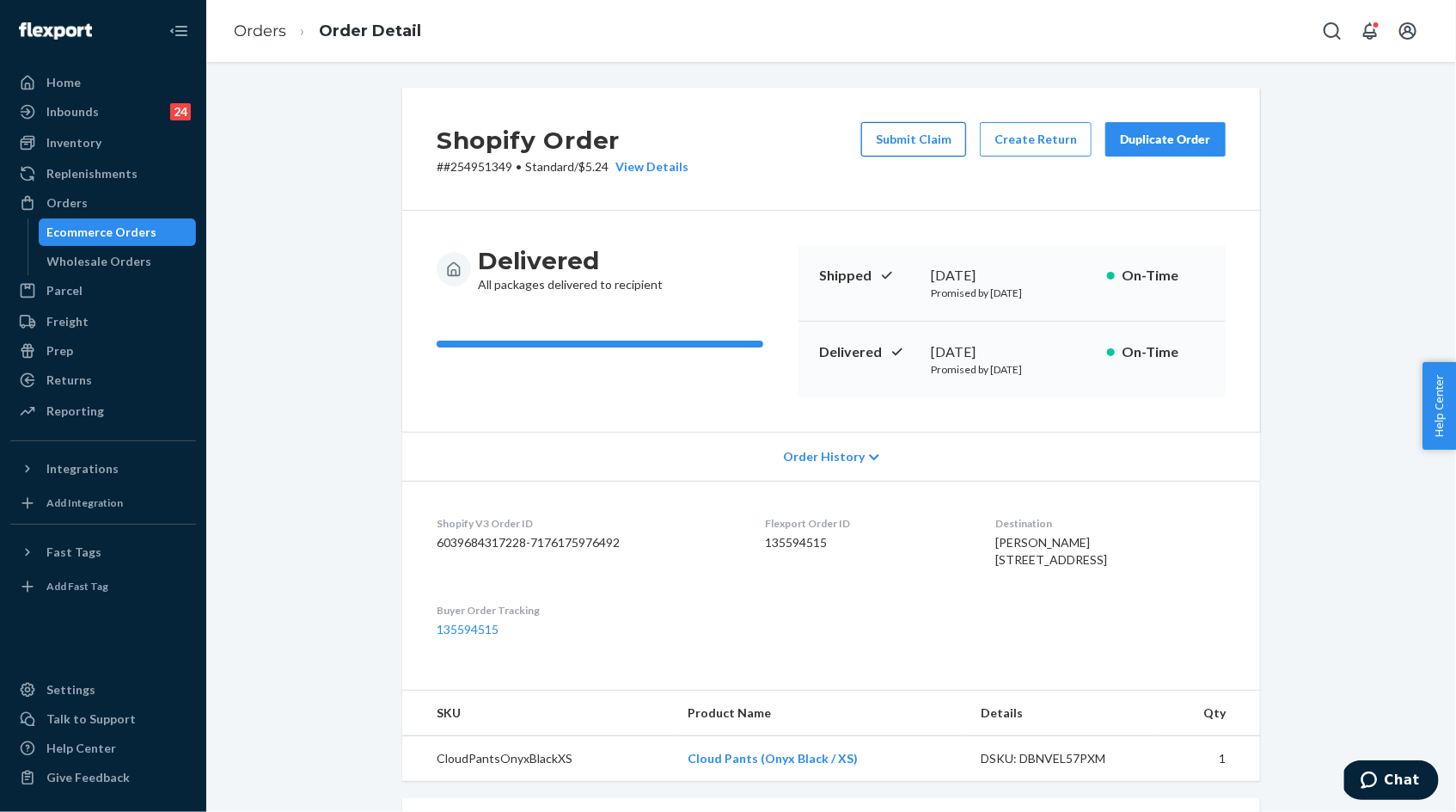
click at [933, 141] on button "Submit Claim" at bounding box center [914, 139] width 105 height 34
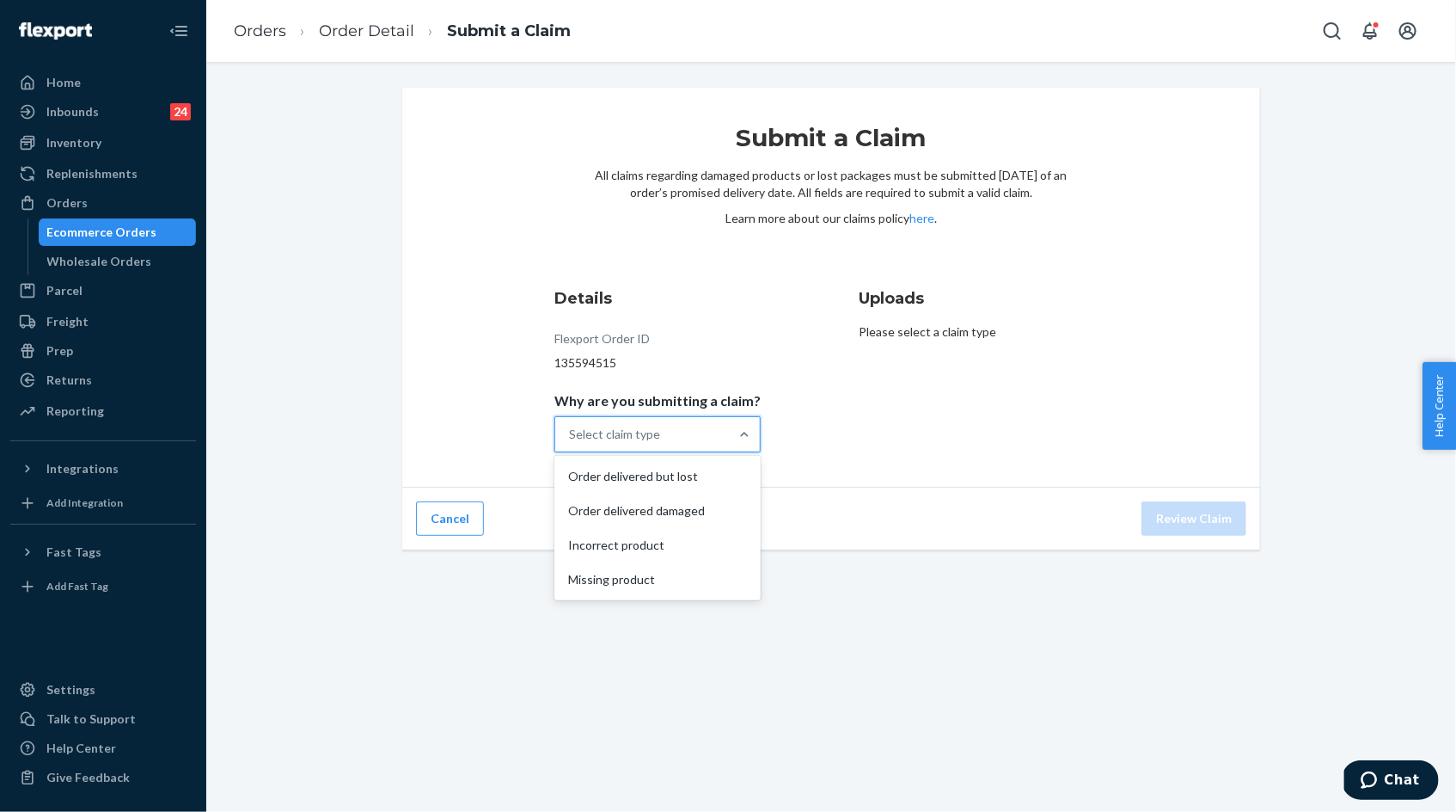
click at [700, 445] on div "Select claim type" at bounding box center [642, 434] width 174 height 34
click at [571, 443] on input "Why are you submitting a claim? option Order delivered but lost focused, 1 of 4…" at bounding box center [570, 435] width 2 height 18
click at [680, 470] on div "Order delivered but lost" at bounding box center [658, 476] width 199 height 34
click at [571, 443] on input "Why are you submitting a claim? option Order delivered but lost focused, 0 of 4…" at bounding box center [570, 435] width 2 height 18
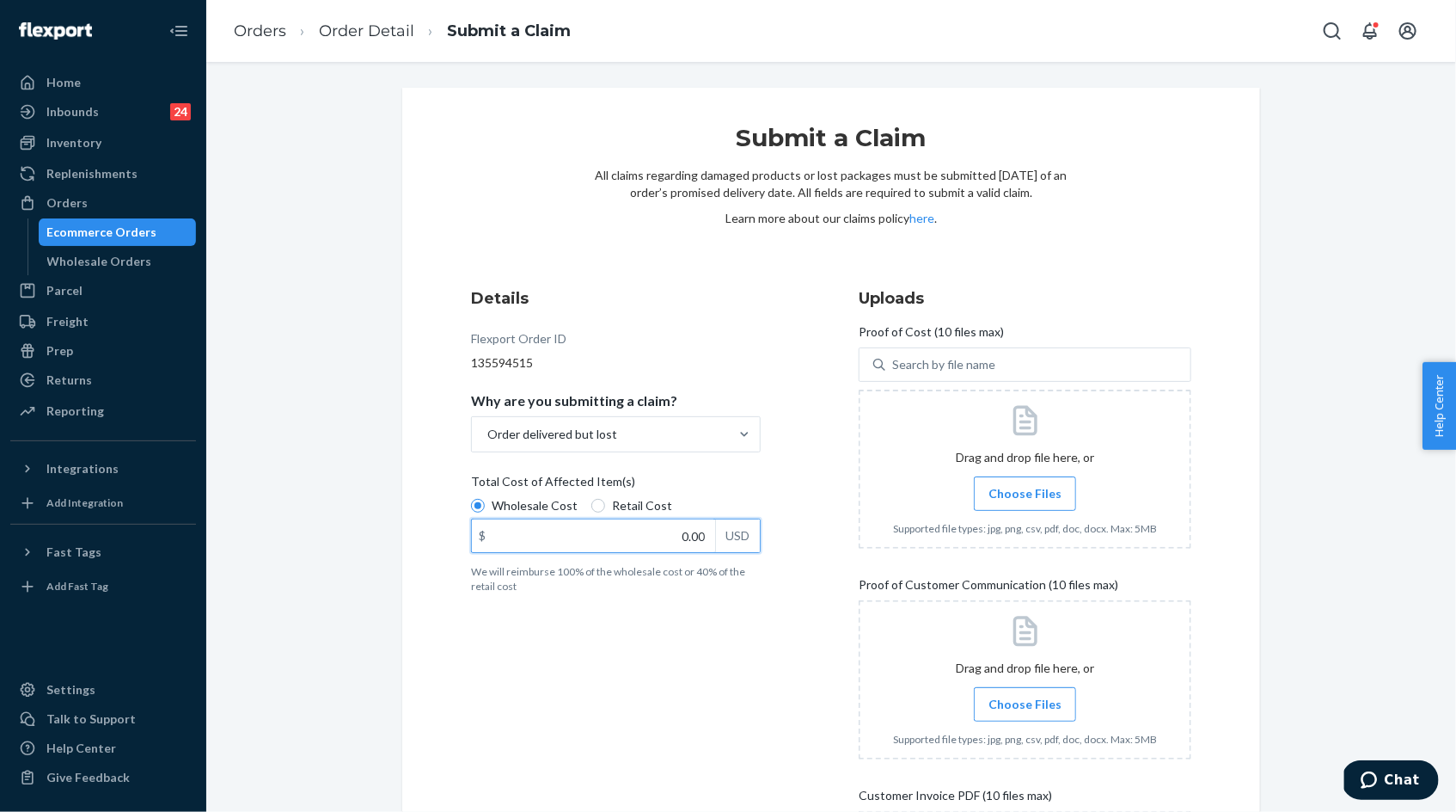
click at [659, 531] on input "0.00" at bounding box center [593, 534] width 243 height 32
type input "27.00"
click at [1023, 485] on span "Choose Files" at bounding box center [1025, 493] width 73 height 18
click at [1025, 485] on input "Choose Files" at bounding box center [1025, 492] width 1 height 19
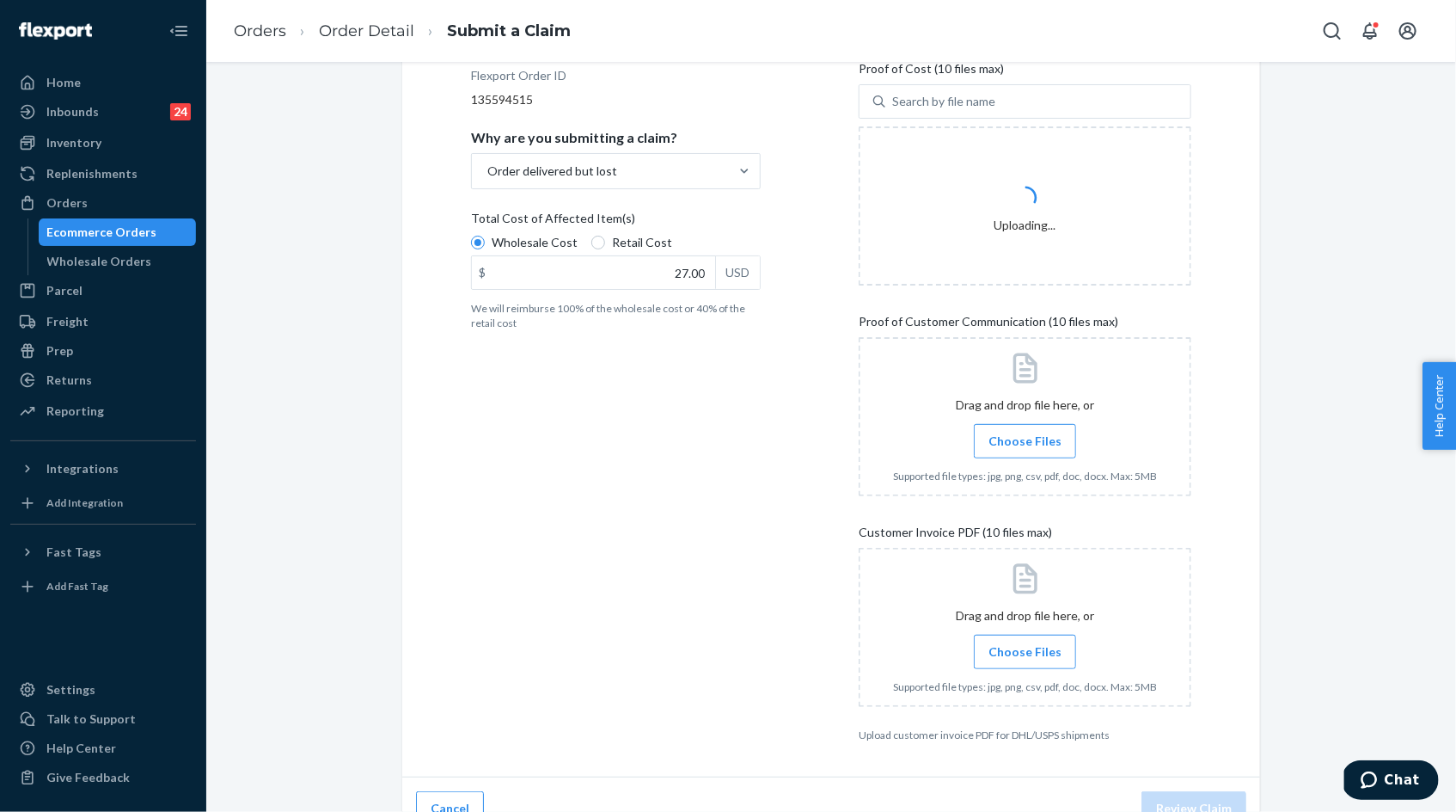
scroll to position [269, 0]
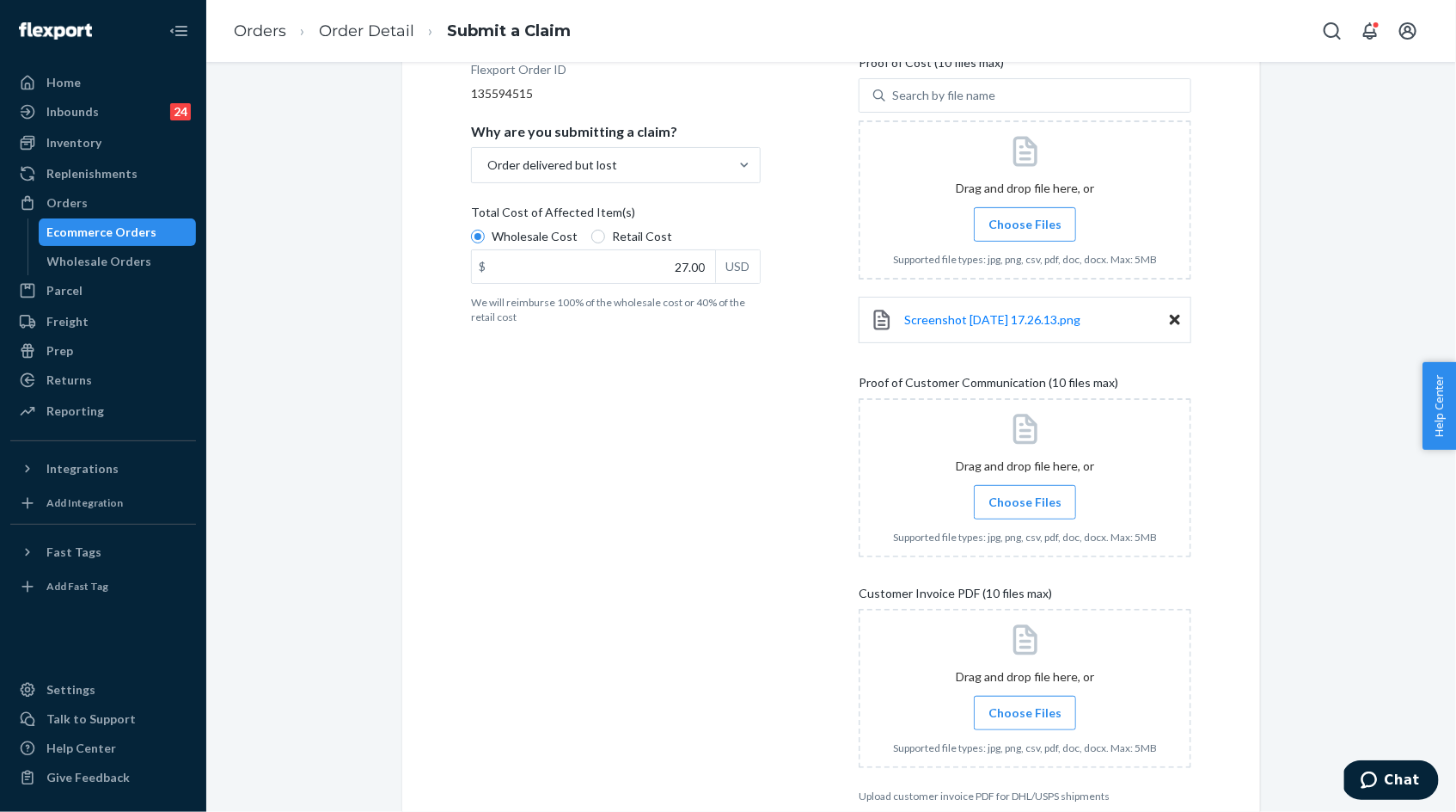
click at [990, 705] on label "Choose Files" at bounding box center [1025, 712] width 103 height 34
click at [1025, 705] on input "Choose Files" at bounding box center [1025, 712] width 1 height 19
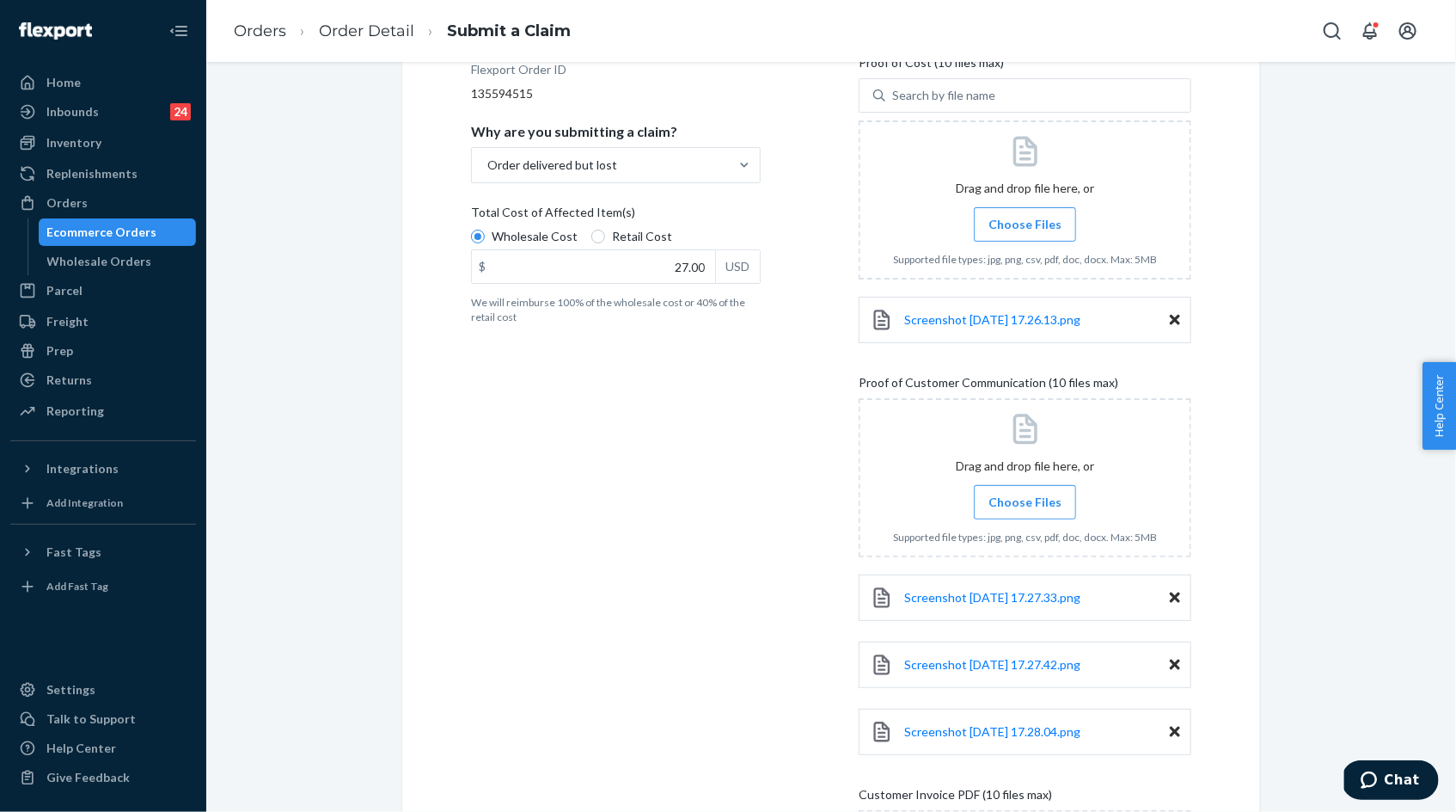
scroll to position [621, 0]
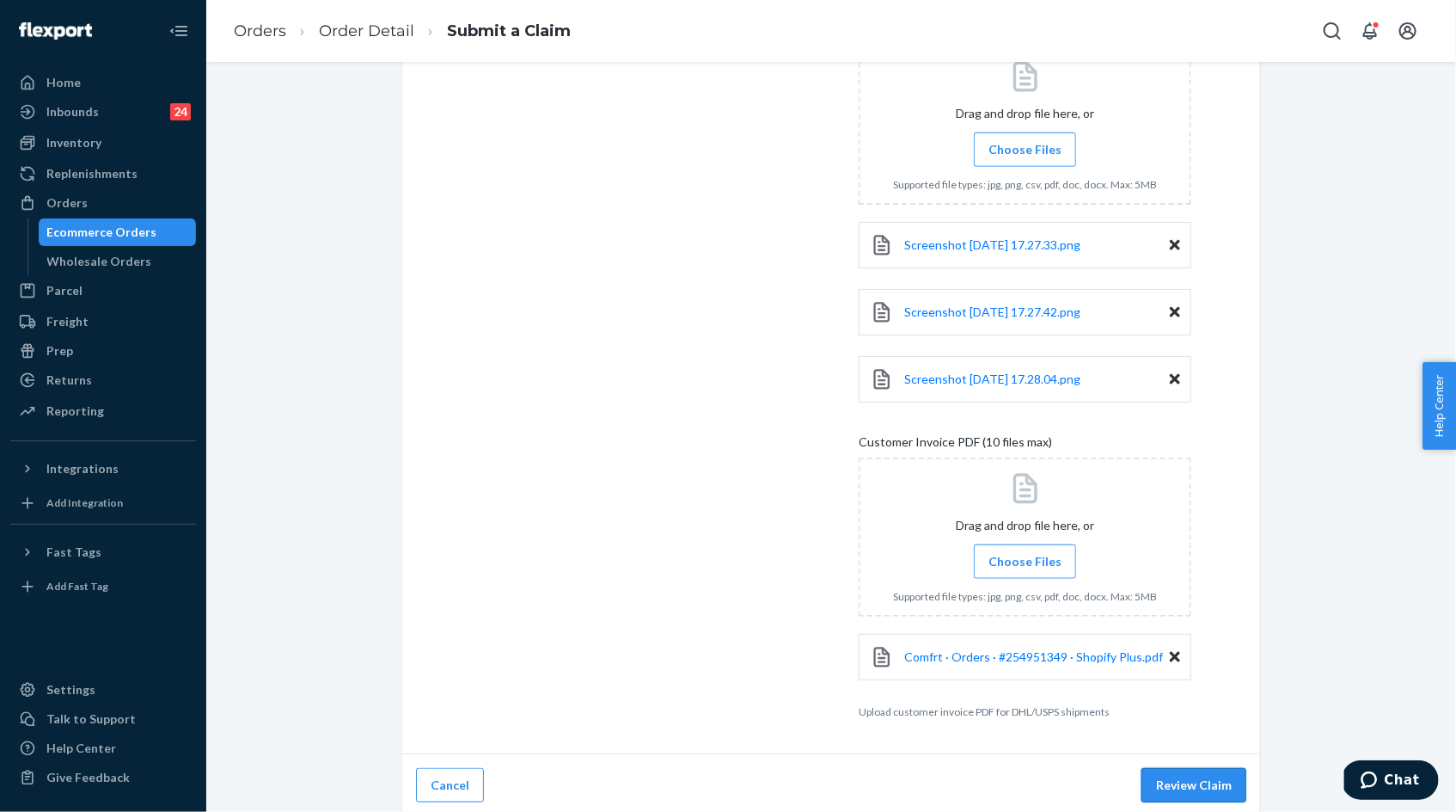
click at [1158, 779] on button "Review Claim" at bounding box center [1193, 785] width 105 height 34
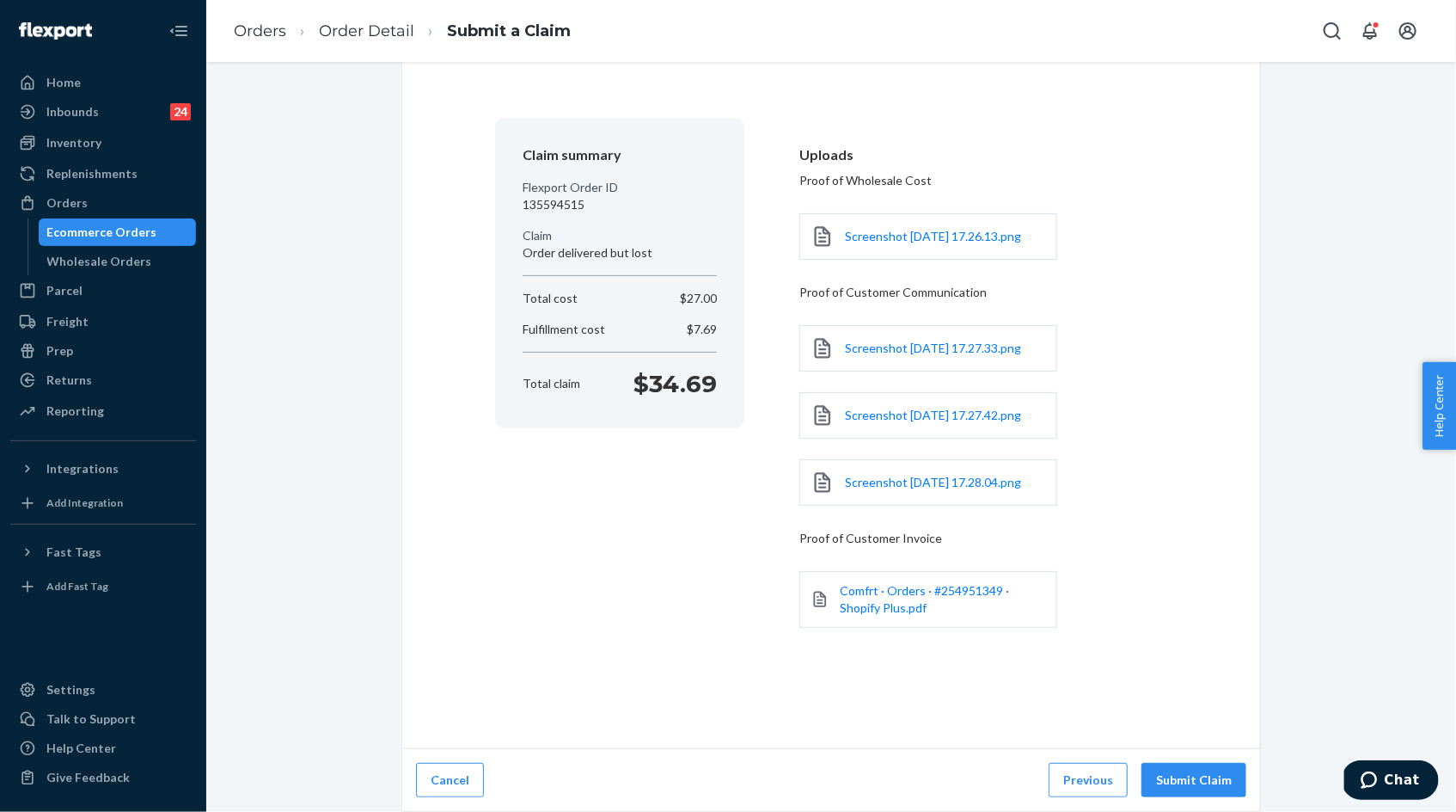
scroll to position [125, 0]
click at [1197, 784] on button "Submit Claim" at bounding box center [1193, 779] width 105 height 34
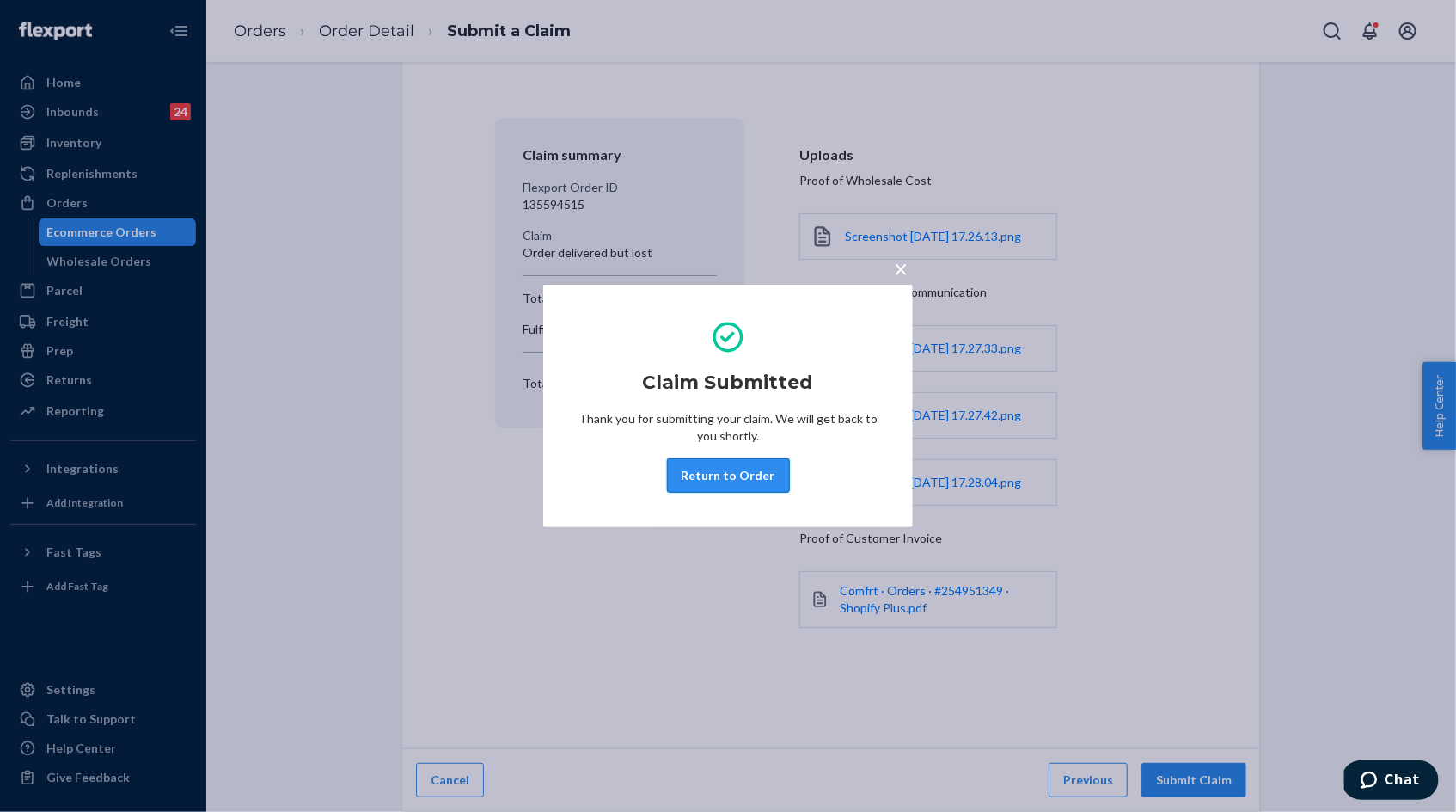
click at [750, 476] on button "Return to Order" at bounding box center [729, 475] width 123 height 34
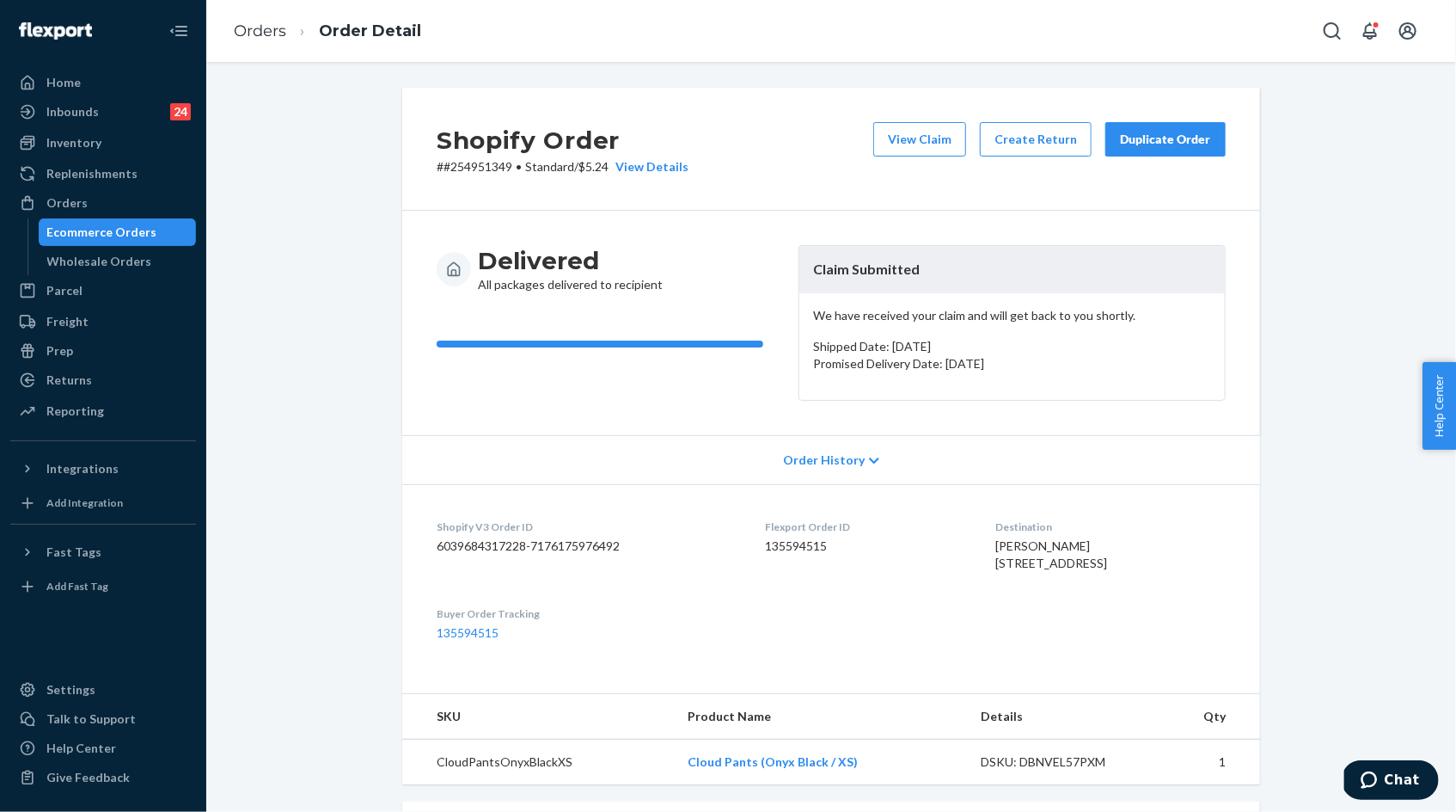
click at [493, 164] on p "# #254951349 • Standard / $5.24 View Details" at bounding box center [563, 167] width 252 height 18
copy p "254951349"
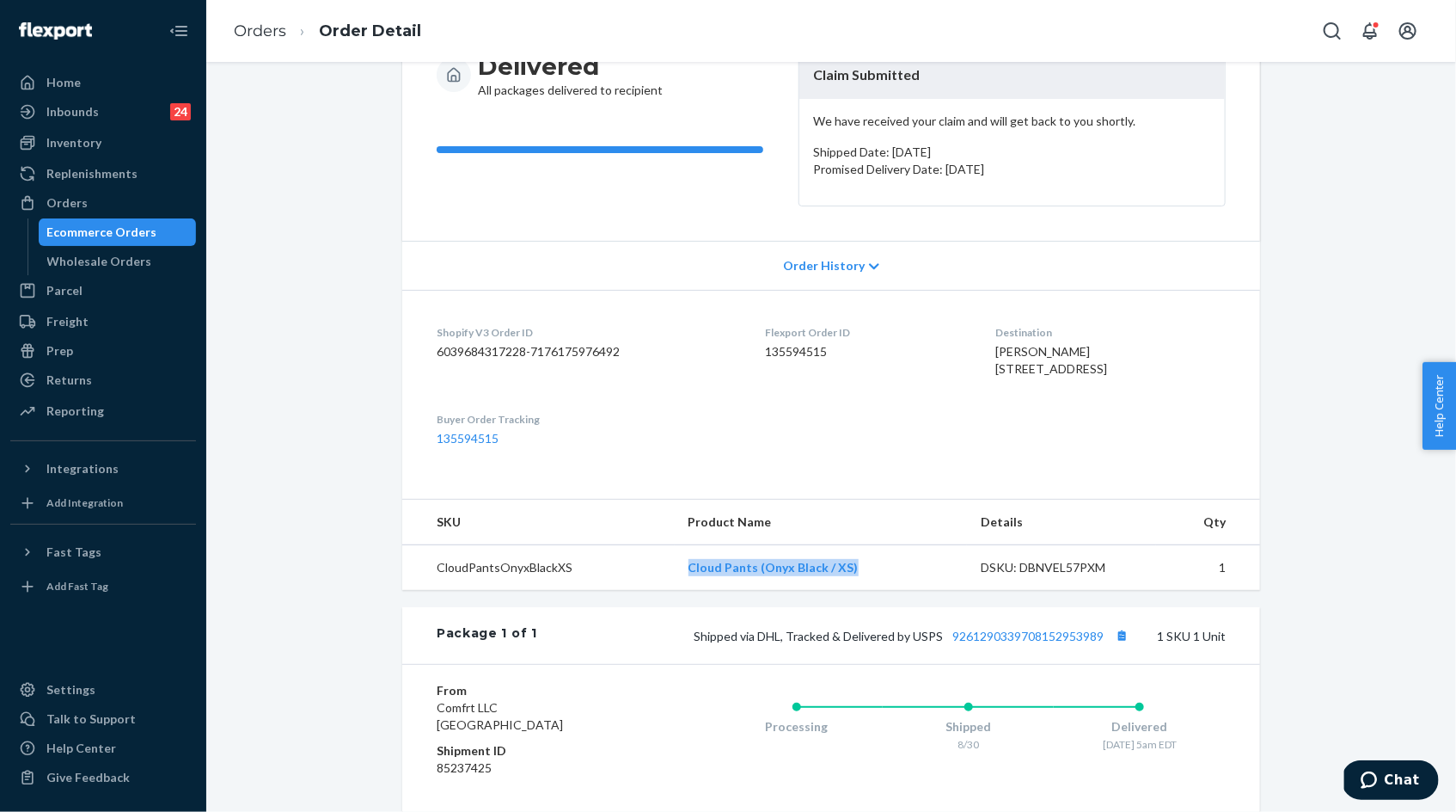
drag, startPoint x: 685, startPoint y: 597, endPoint x: 866, endPoint y: 599, distance: 181.0
click at [866, 590] on td "Cloud Pants (Onyx Black / XS)" at bounding box center [821, 568] width 292 height 46
copy link "Cloud Pants (Onyx Black / XS)"
